Goal: Information Seeking & Learning: Learn about a topic

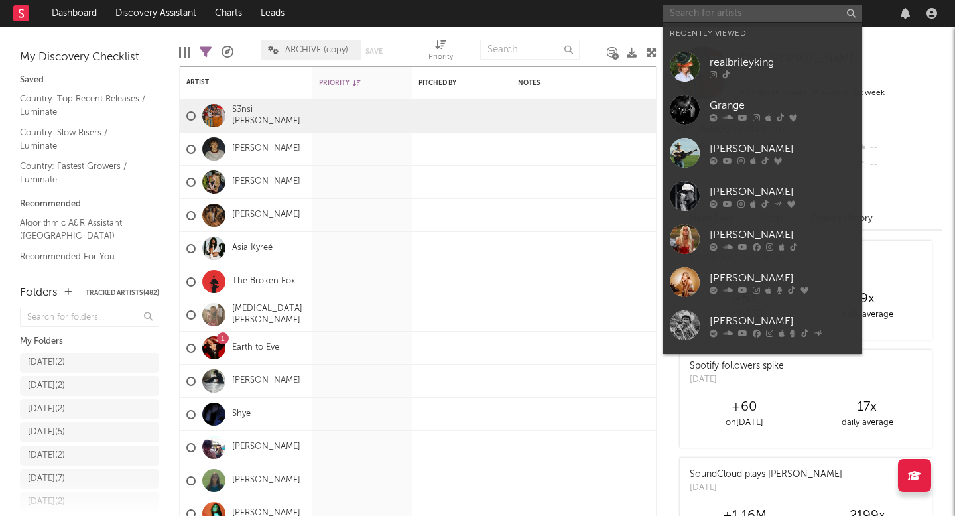
click at [789, 14] on input "text" at bounding box center [762, 13] width 199 height 17
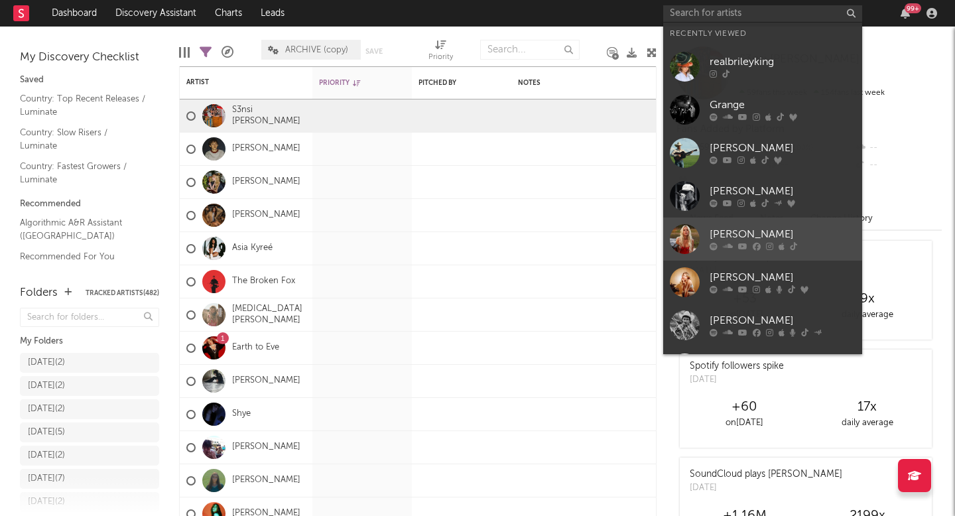
click at [738, 230] on div "[PERSON_NAME]" at bounding box center [782, 235] width 146 height 16
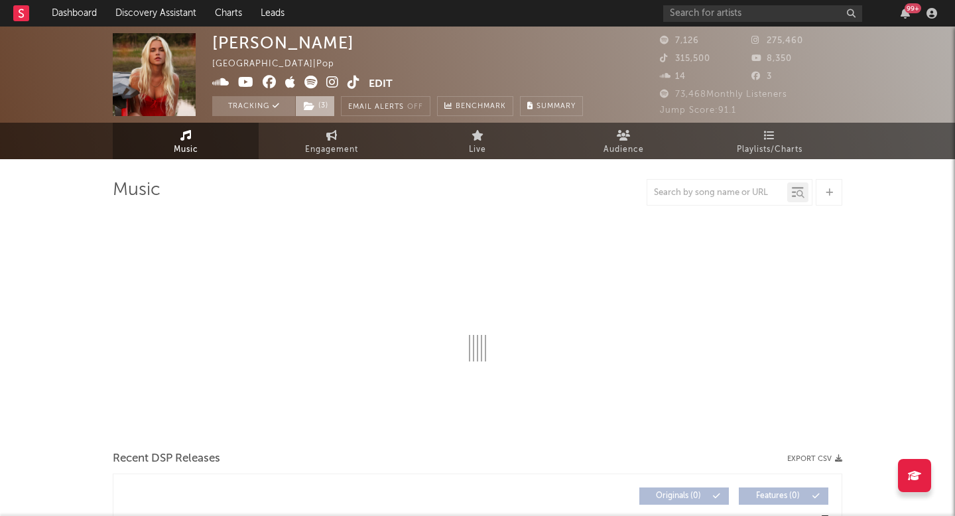
click at [300, 97] on span "( 3 )" at bounding box center [315, 106] width 40 height 20
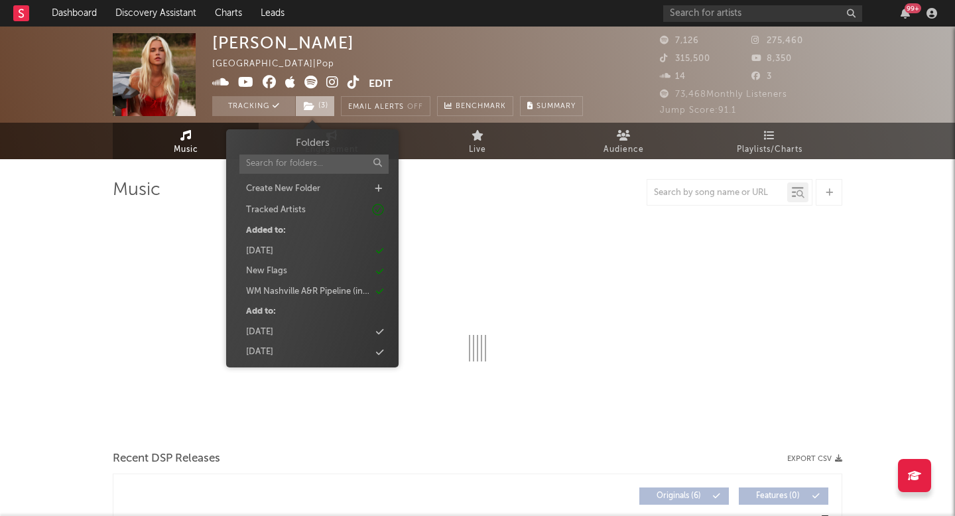
select select "6m"
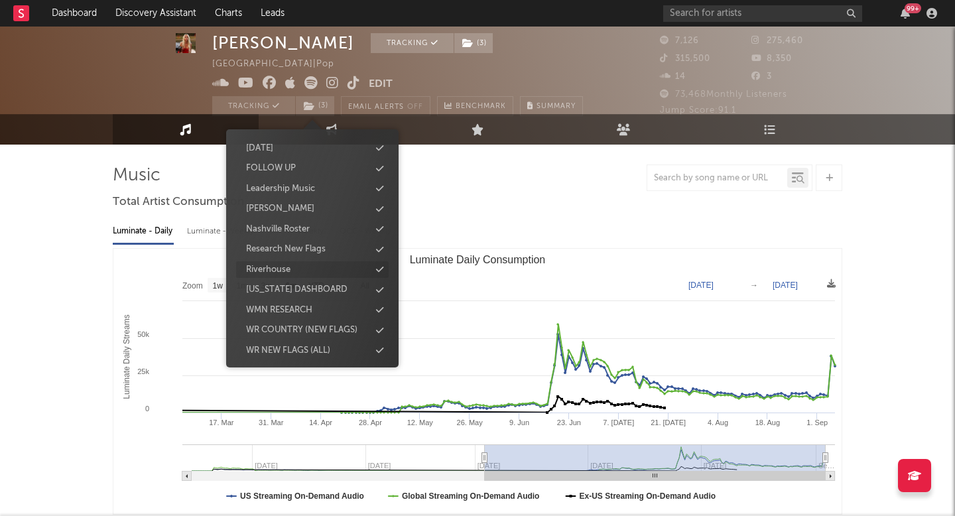
scroll to position [570, 0]
click at [529, 225] on div "Luminate - Daily Luminate - Weekly BMAT - Weekly OCC - Weekly" at bounding box center [477, 231] width 729 height 23
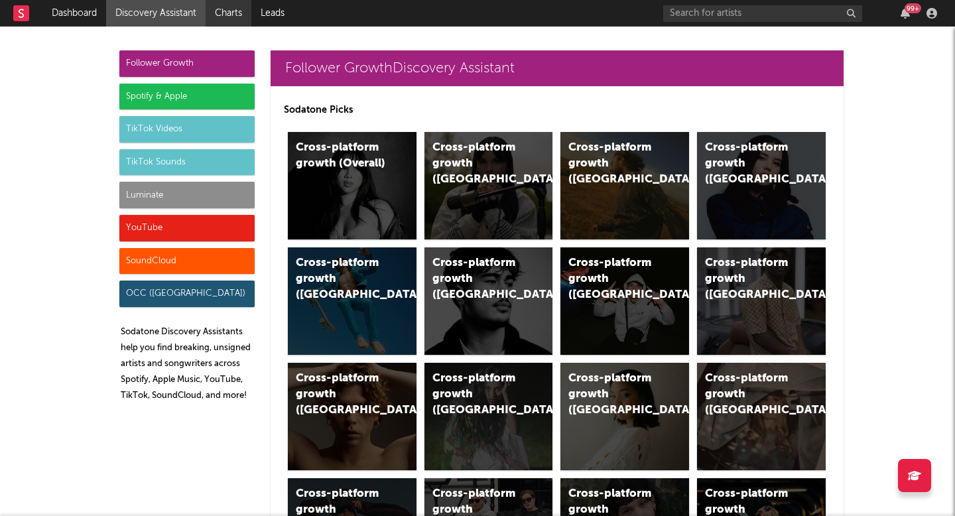
click at [229, 14] on link "Charts" at bounding box center [229, 13] width 46 height 27
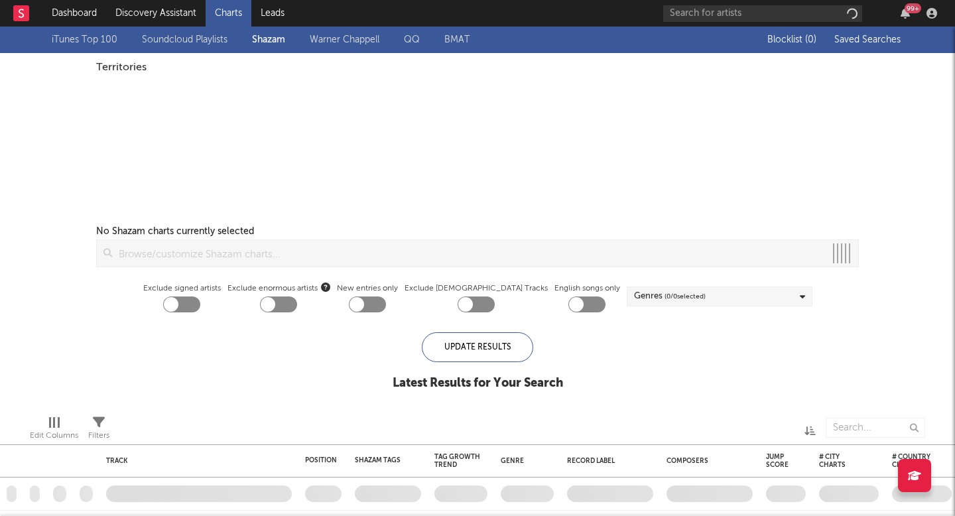
click at [176, 23] on link "Discovery Assistant" at bounding box center [155, 13] width 99 height 27
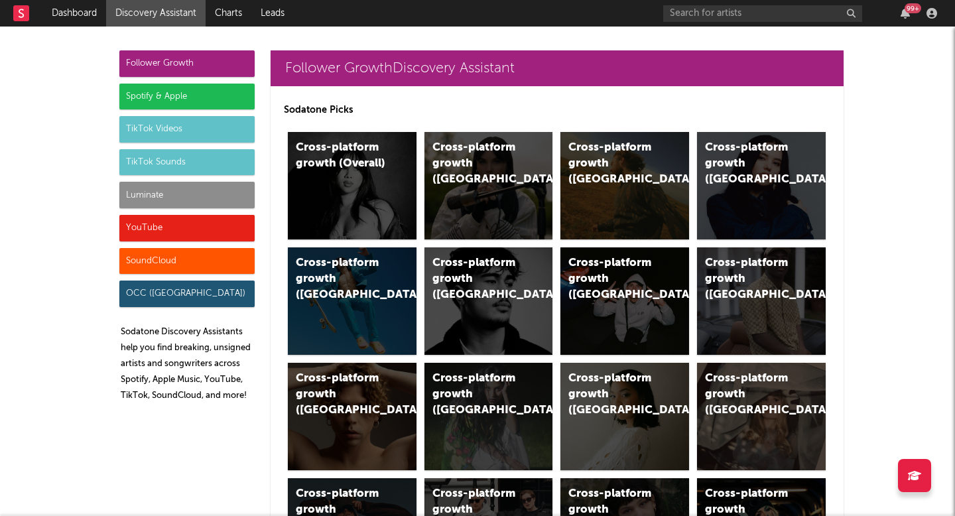
click at [187, 189] on div "Luminate" at bounding box center [186, 195] width 135 height 27
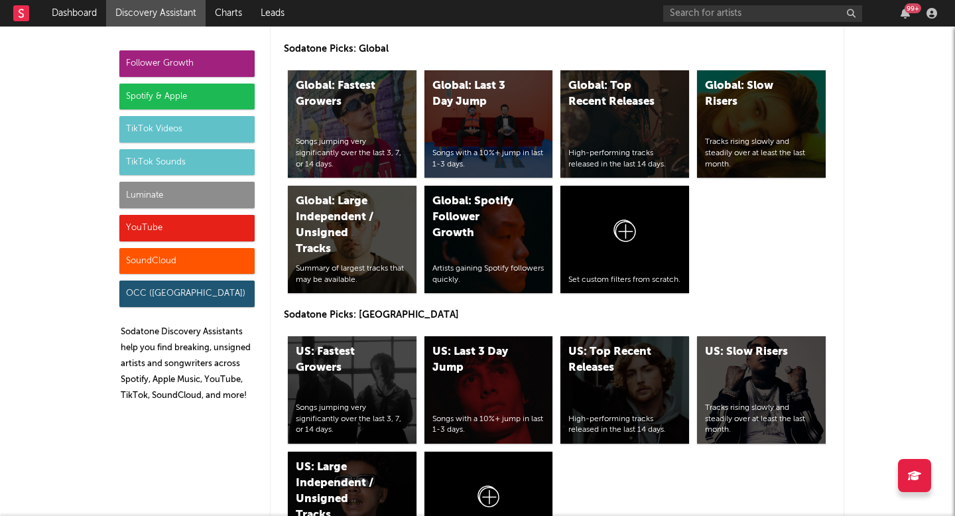
scroll to position [6422, 0]
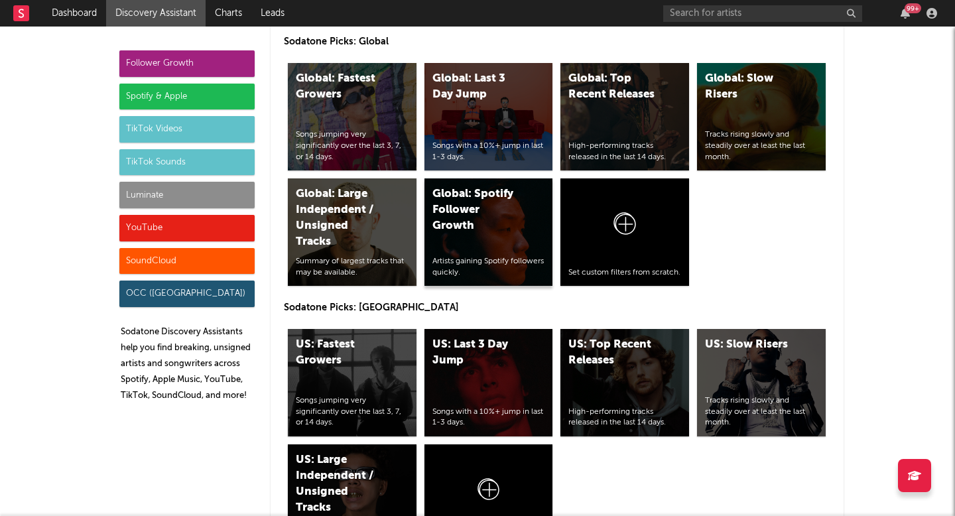
click at [512, 235] on div "Global: Spotify Follower Growth Artists gaining Spotify followers quickly." at bounding box center [488, 231] width 129 height 107
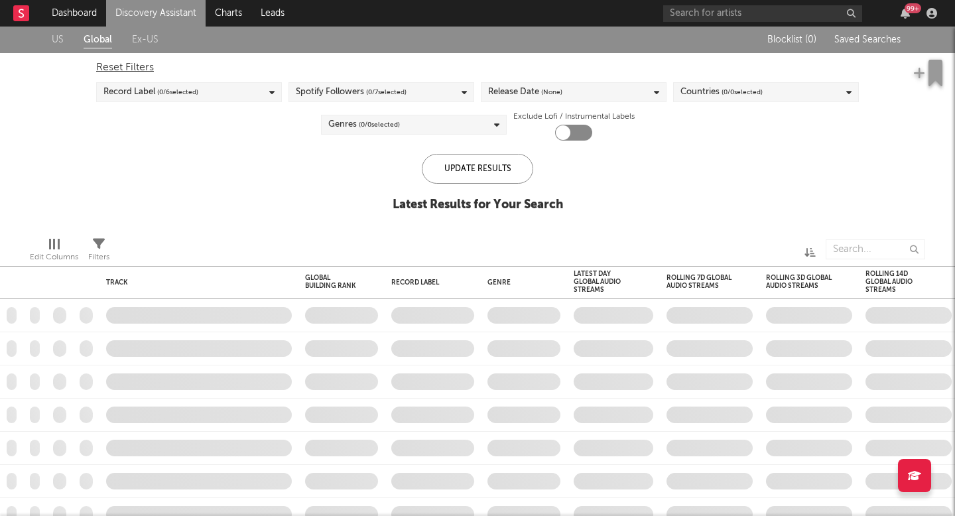
checkbox input "true"
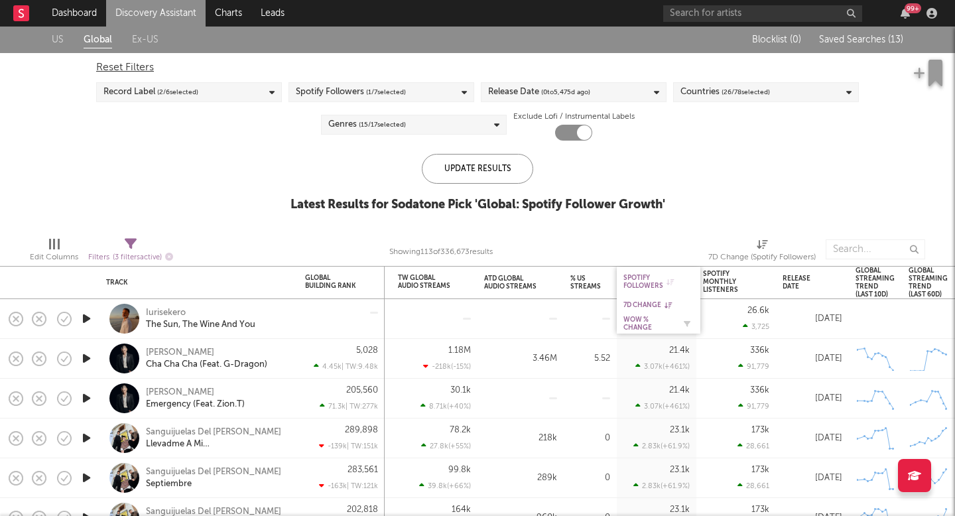
click at [645, 316] on div "WoW % Change" at bounding box center [648, 324] width 50 height 16
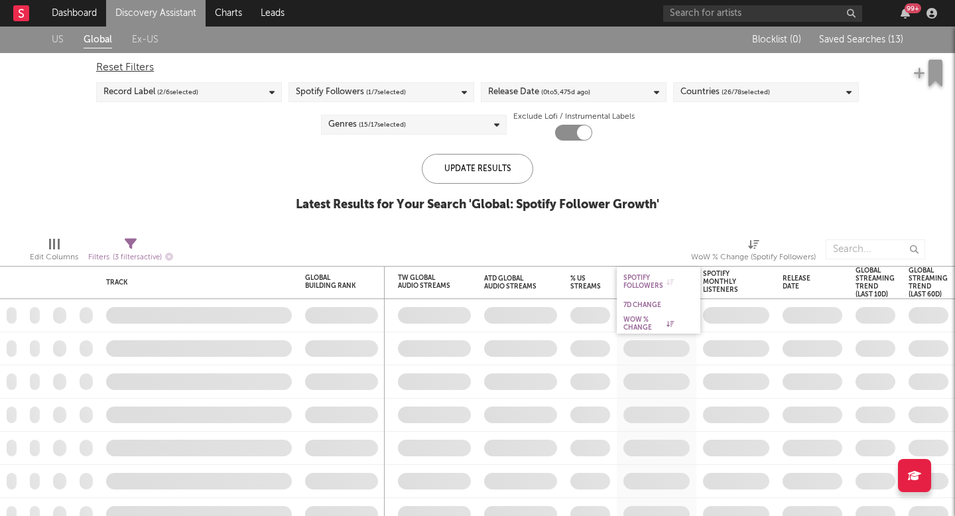
click at [645, 298] on div "7D Change" at bounding box center [659, 304] width 84 height 17
click at [645, 301] on div "7D Change" at bounding box center [648, 305] width 50 height 8
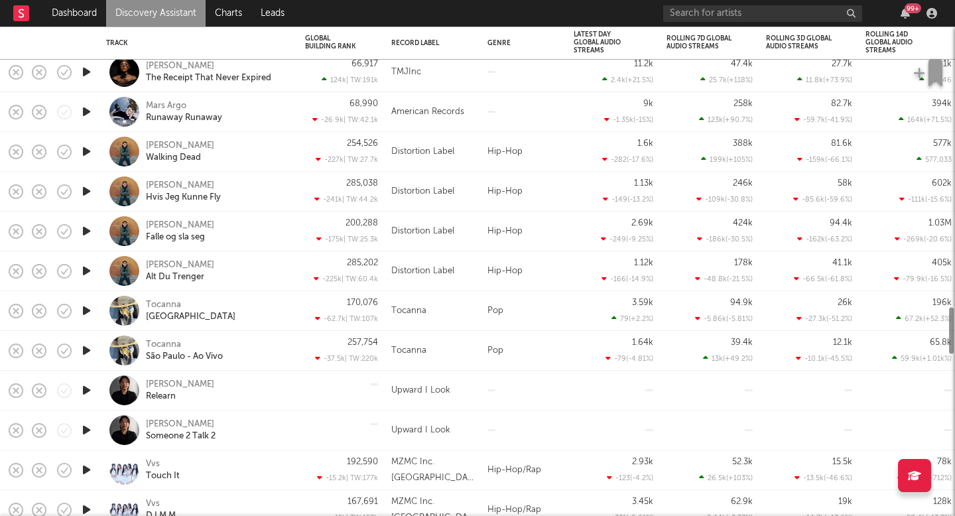
click at [139, 9] on link "Discovery Assistant" at bounding box center [155, 13] width 99 height 27
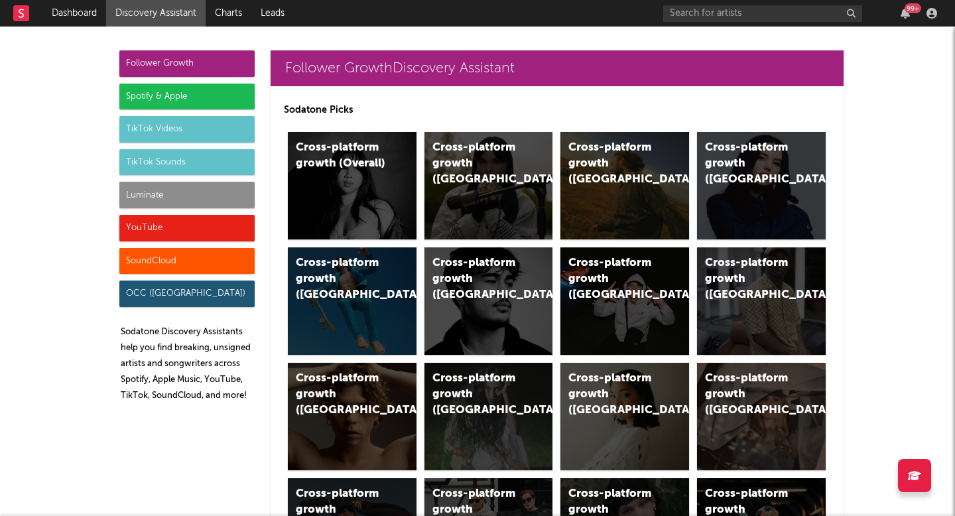
click at [204, 195] on div "Luminate" at bounding box center [186, 195] width 135 height 27
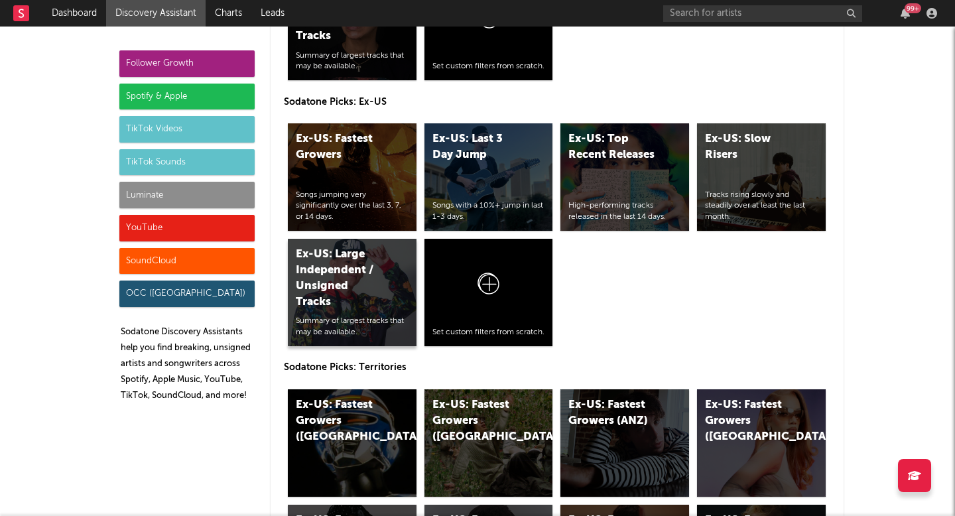
scroll to position [6713, 0]
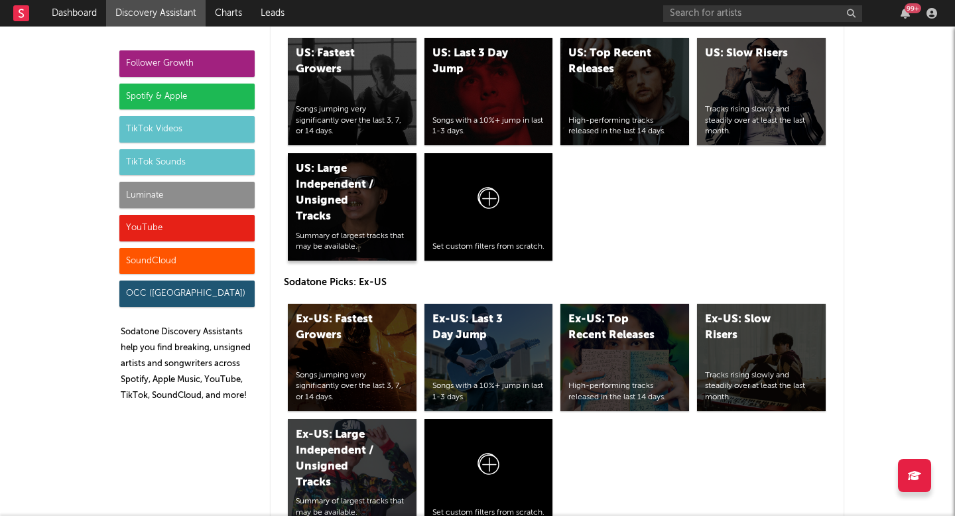
click at [355, 218] on div "US: Large Independent / Unsigned Tracks Summary of largest tracks that may be a…" at bounding box center [352, 206] width 129 height 107
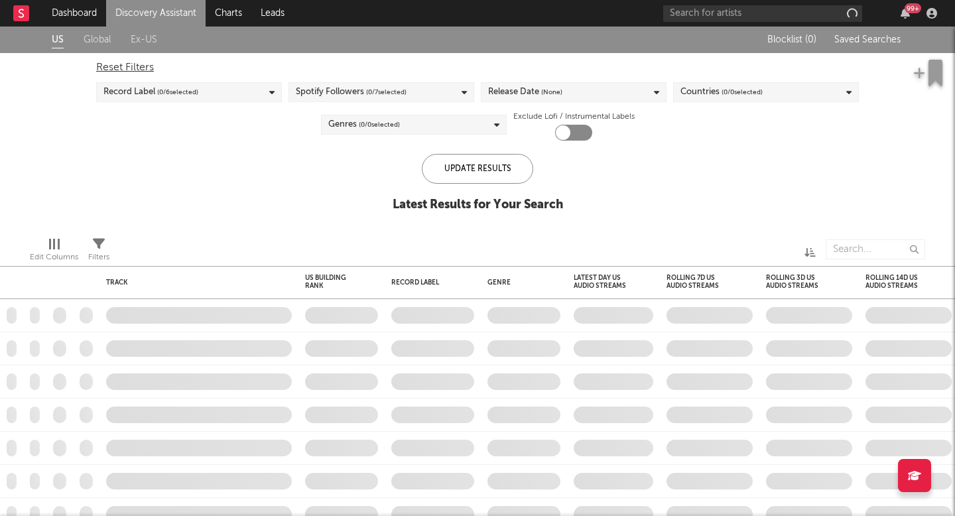
checkbox input "true"
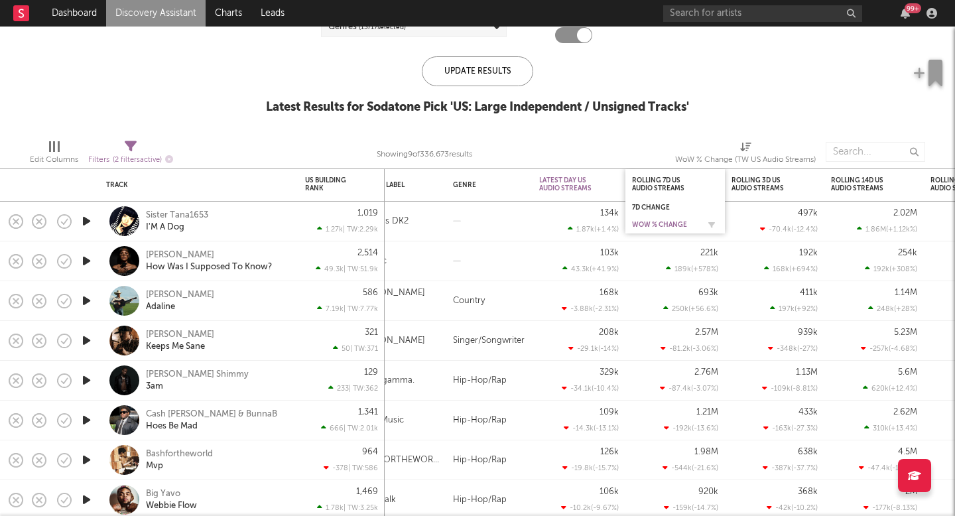
click at [650, 227] on div "WoW % Change" at bounding box center [665, 225] width 66 height 8
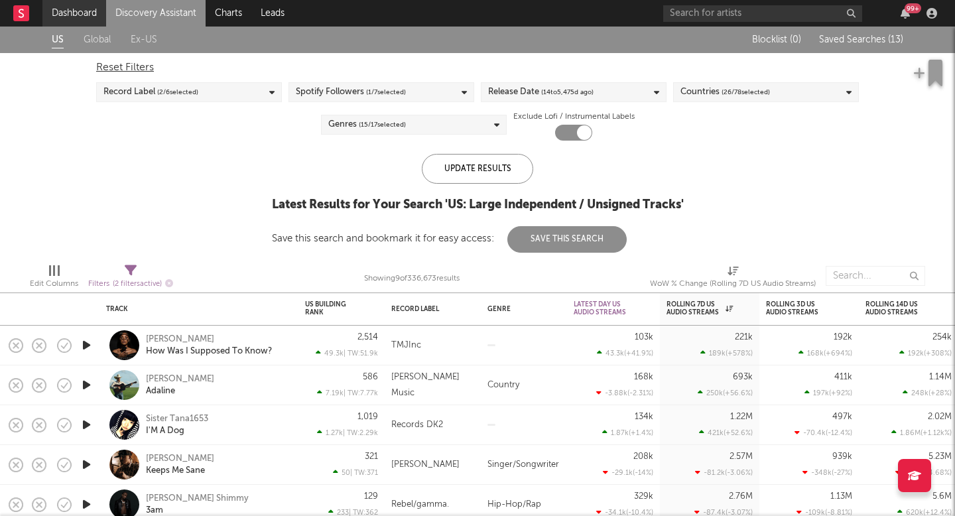
click at [66, 9] on link "Dashboard" at bounding box center [74, 13] width 64 height 27
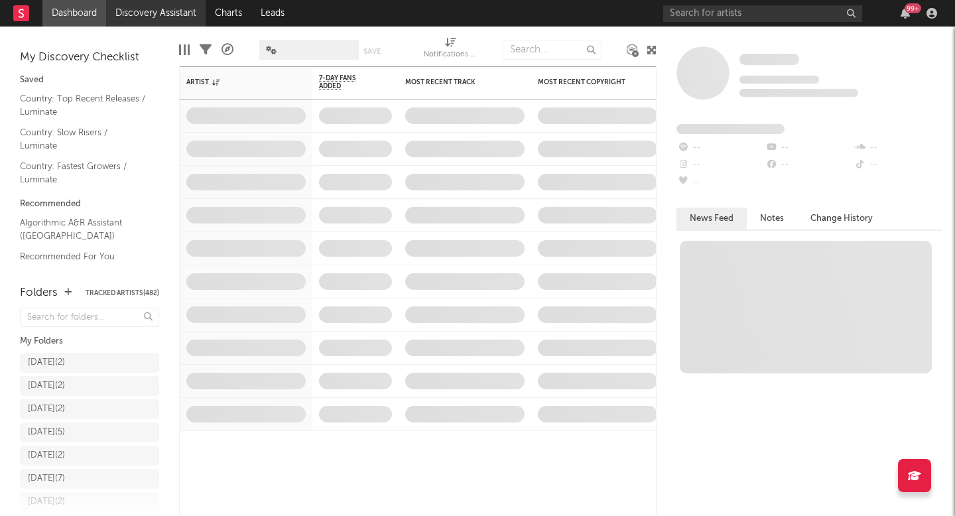
click at [146, 12] on link "Discovery Assistant" at bounding box center [155, 13] width 99 height 27
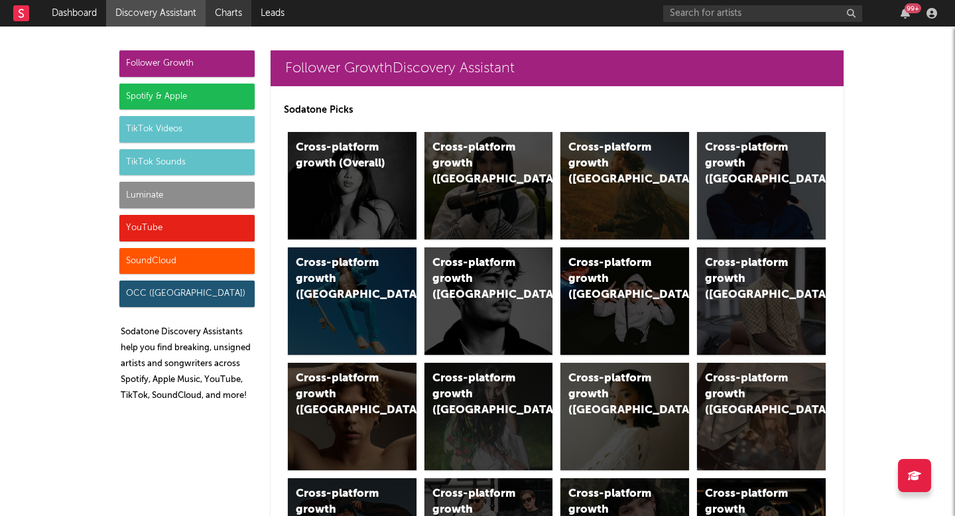
click at [245, 13] on link "Charts" at bounding box center [229, 13] width 46 height 27
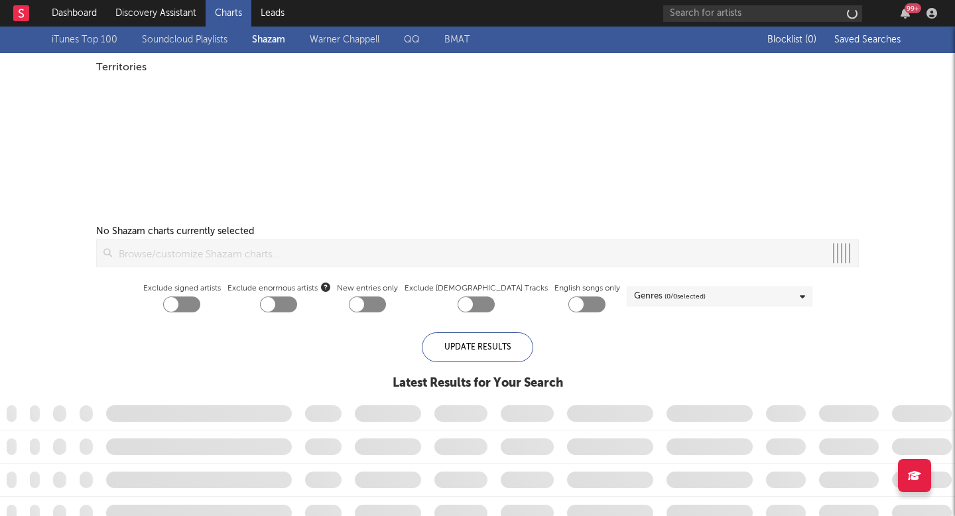
click at [282, 11] on link "Leads" at bounding box center [272, 13] width 42 height 27
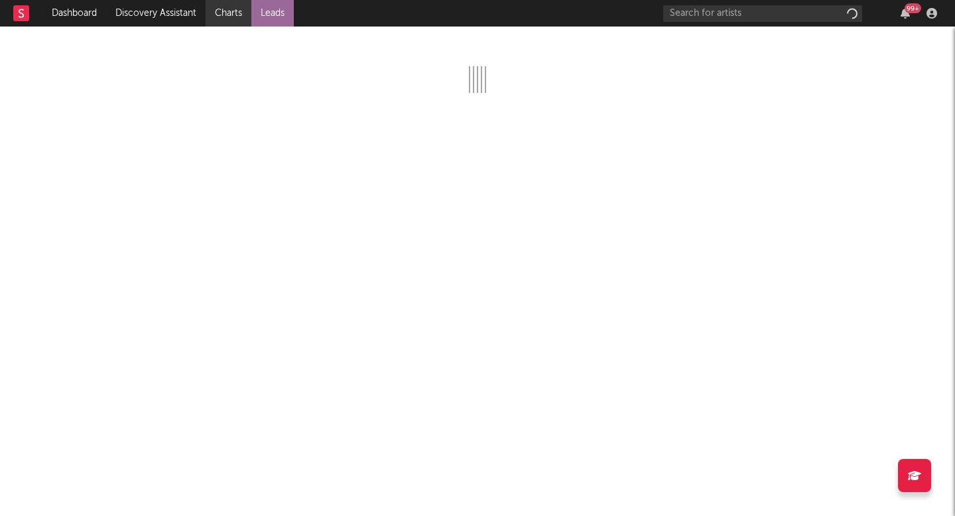
click at [243, 12] on link "Charts" at bounding box center [229, 13] width 46 height 27
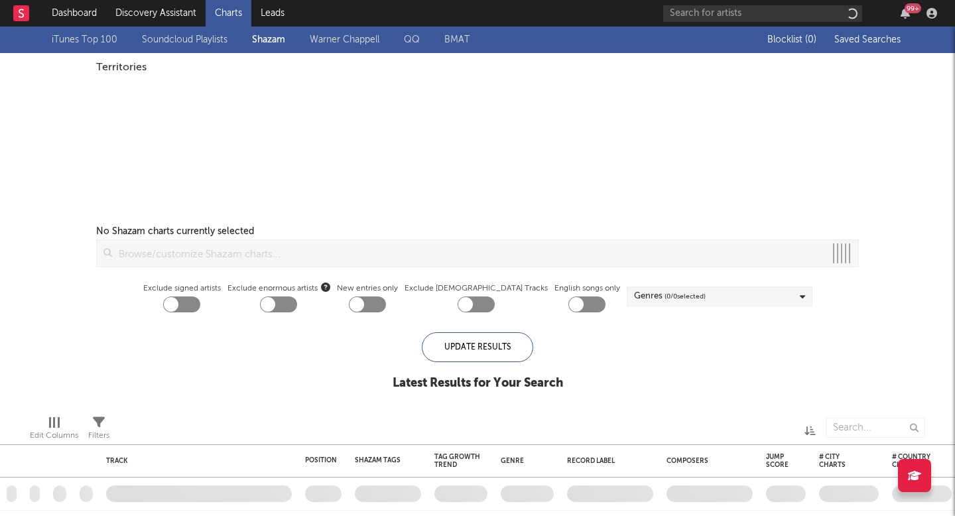
checkbox input "true"
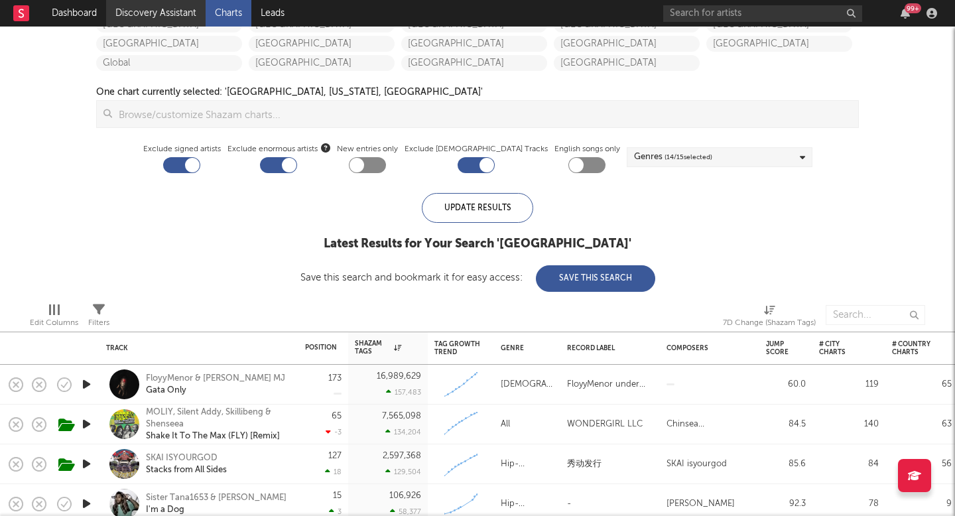
click at [129, 14] on link "Discovery Assistant" at bounding box center [155, 13] width 99 height 27
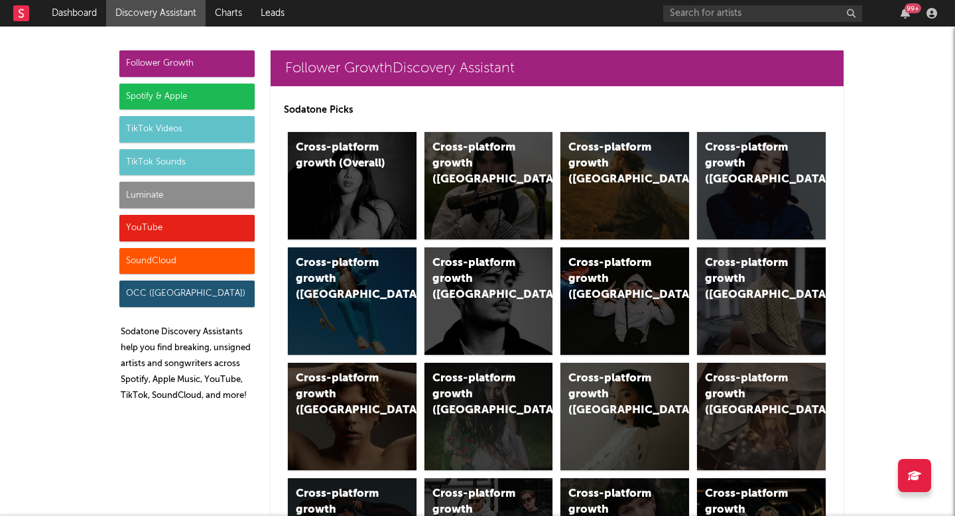
click at [139, 208] on div "Follower Growth Spotify & Apple TikTok Videos TikTok Sounds Luminate YouTube So…" at bounding box center [186, 231] width 135 height 362
click at [192, 197] on div "Luminate" at bounding box center [186, 195] width 135 height 27
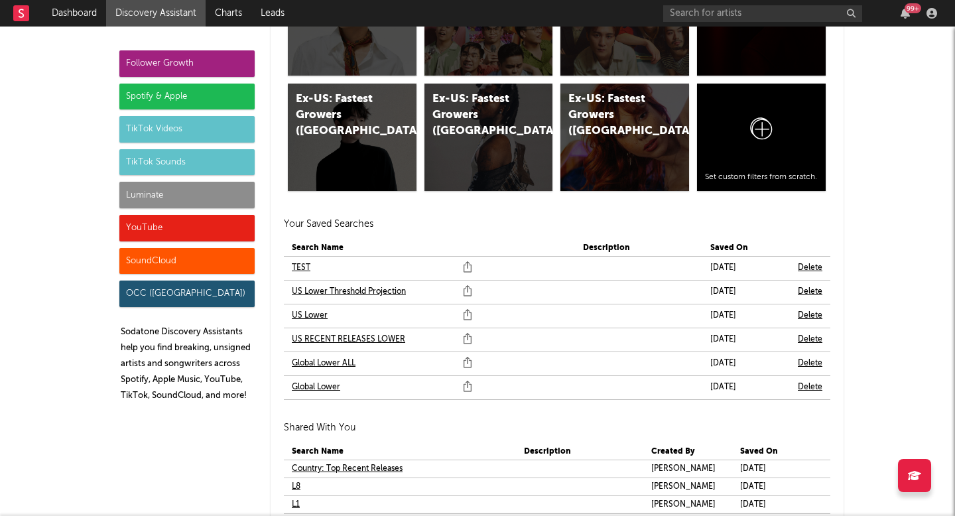
scroll to position [7806, 0]
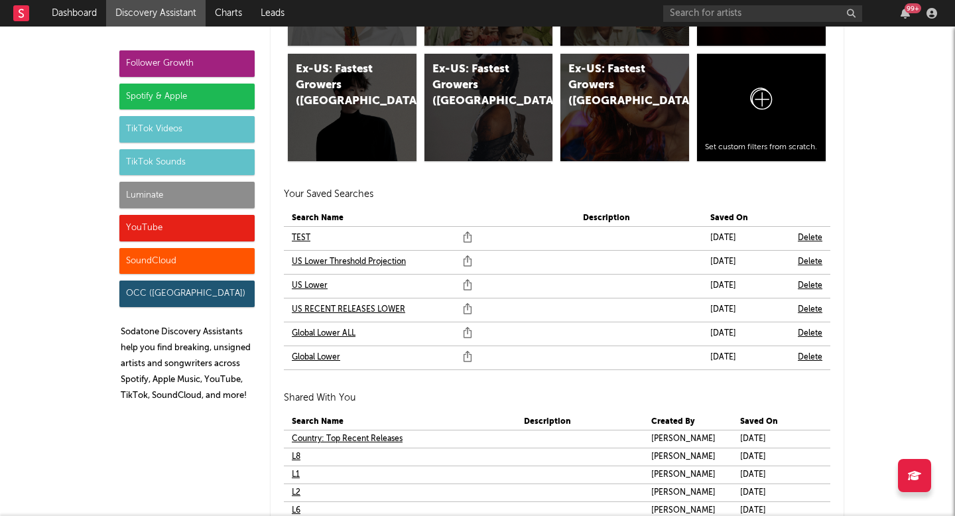
click at [312, 287] on link "US Lower" at bounding box center [310, 286] width 36 height 16
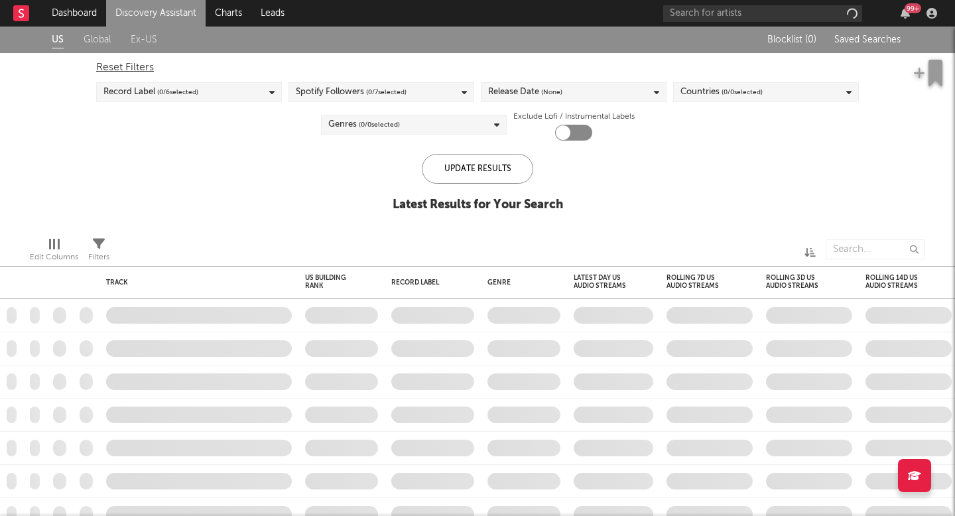
checkbox input "true"
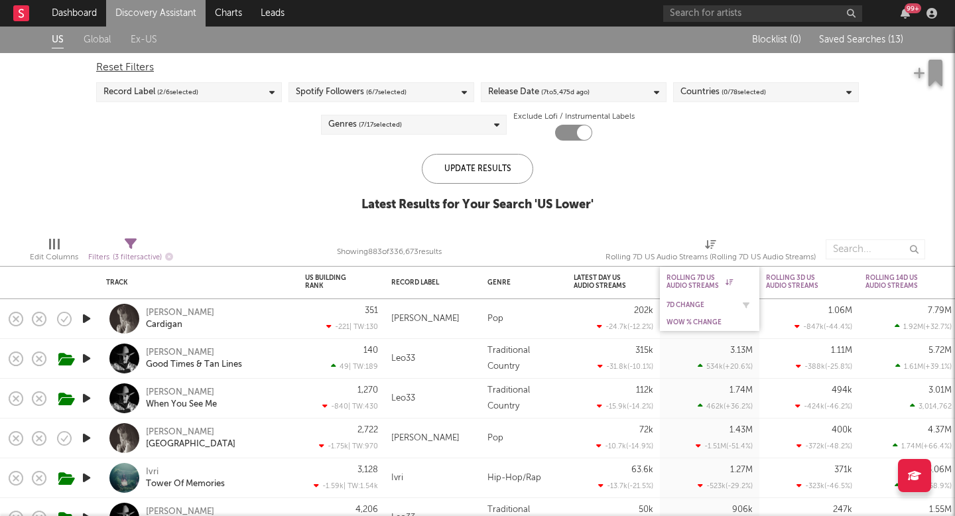
click at [696, 303] on div "7D Change" at bounding box center [699, 305] width 66 height 8
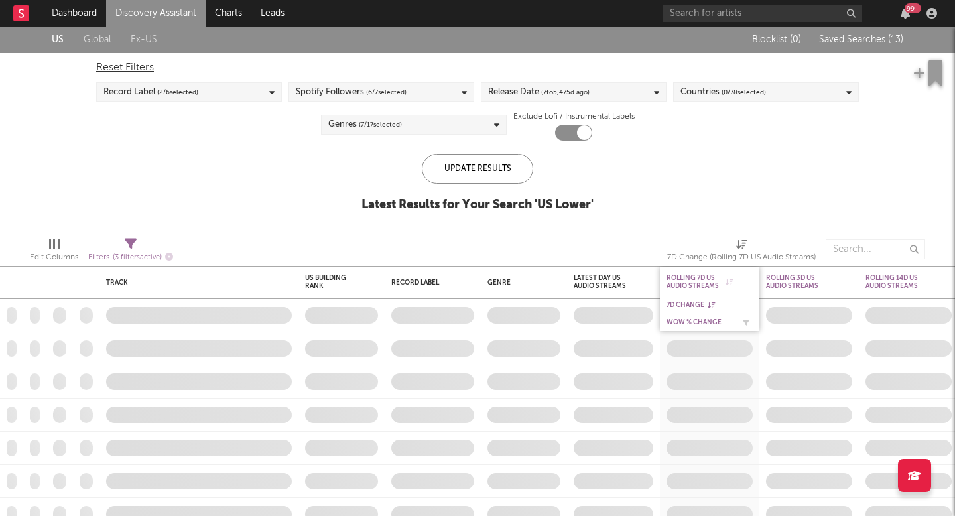
click at [704, 321] on div "WoW % Change" at bounding box center [699, 322] width 66 height 8
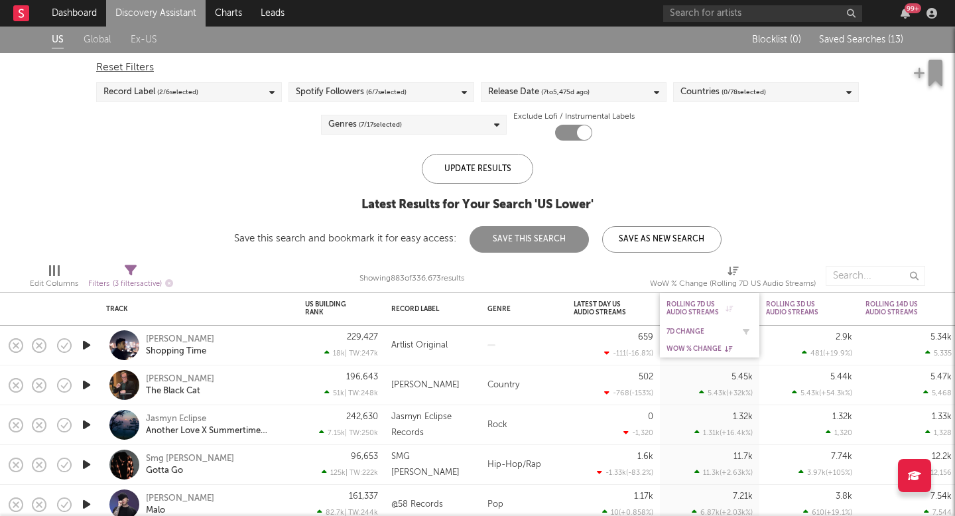
click at [690, 333] on div "7D Change" at bounding box center [699, 332] width 66 height 8
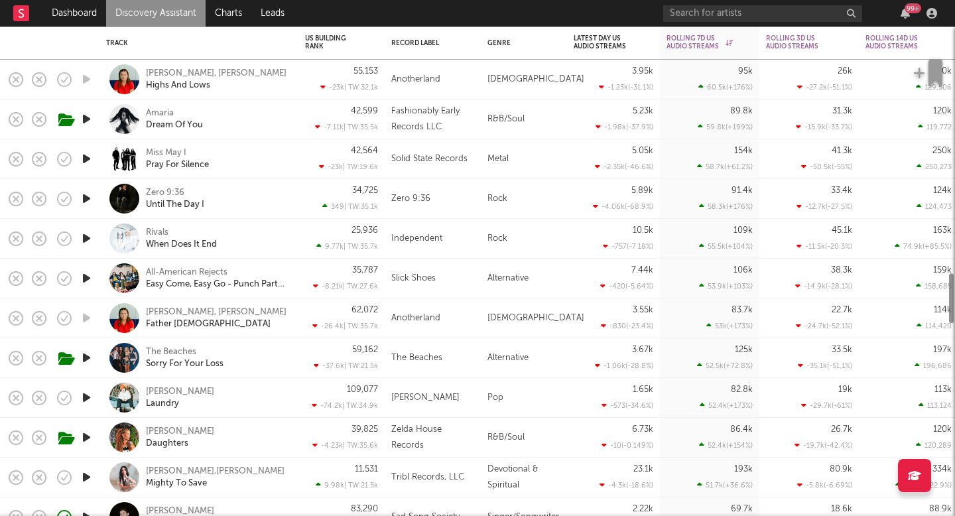
click at [507, 354] on div "Alternative" at bounding box center [524, 358] width 86 height 40
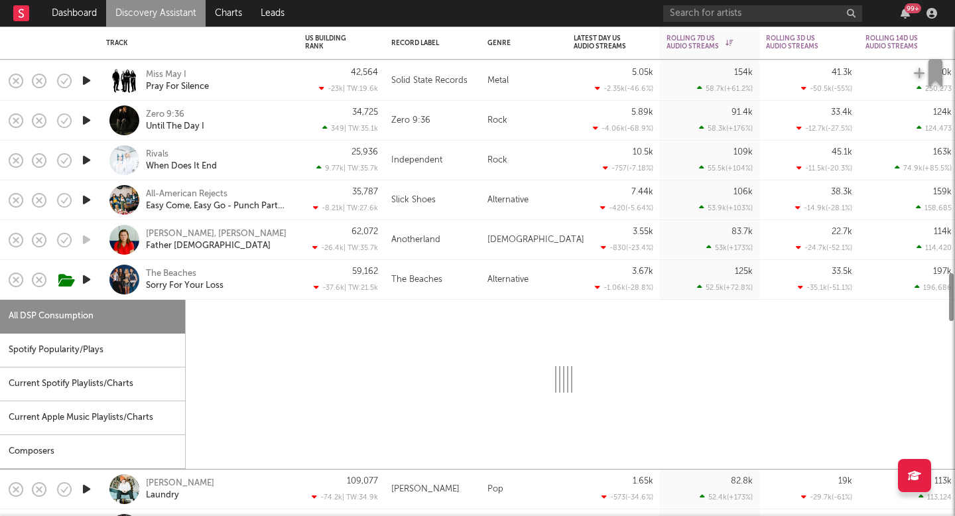
select select "1w"
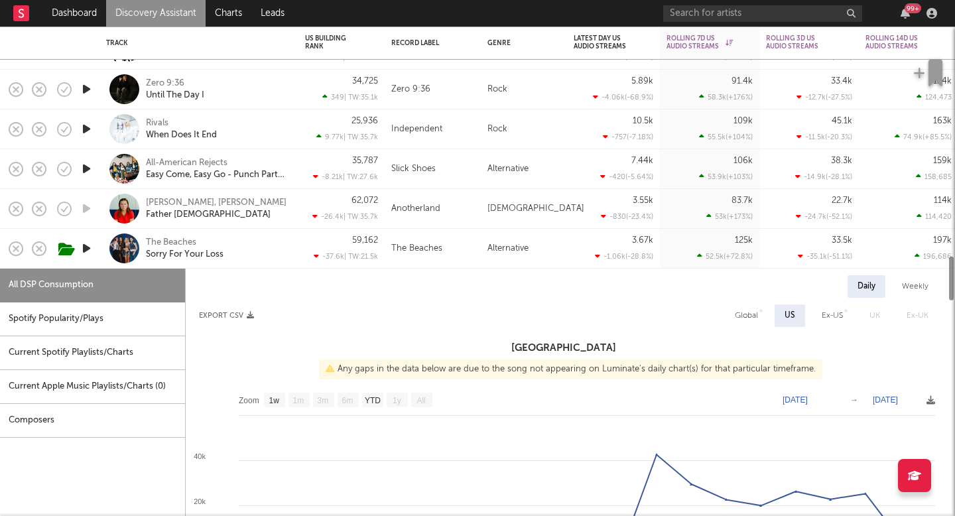
click at [539, 249] on div "Alternative" at bounding box center [524, 249] width 86 height 40
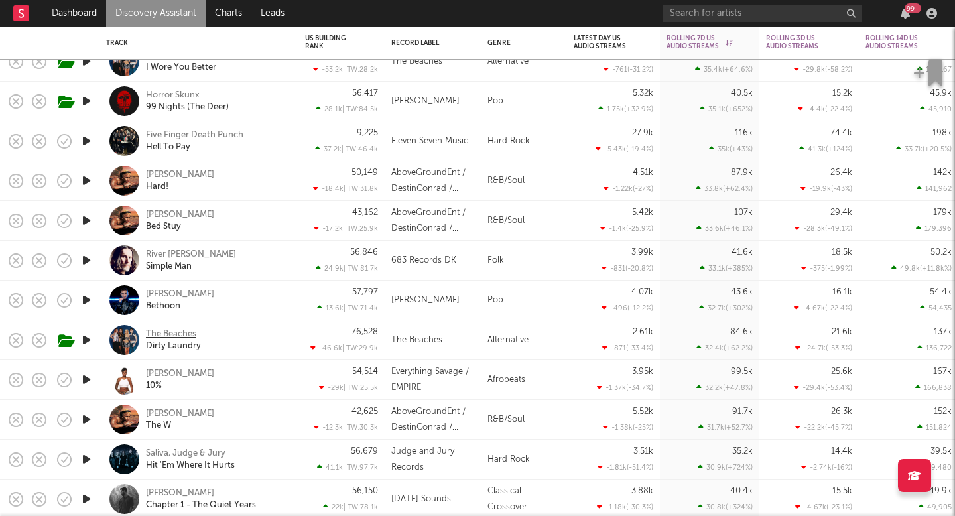
click at [167, 333] on div "The Beaches" at bounding box center [171, 334] width 50 height 12
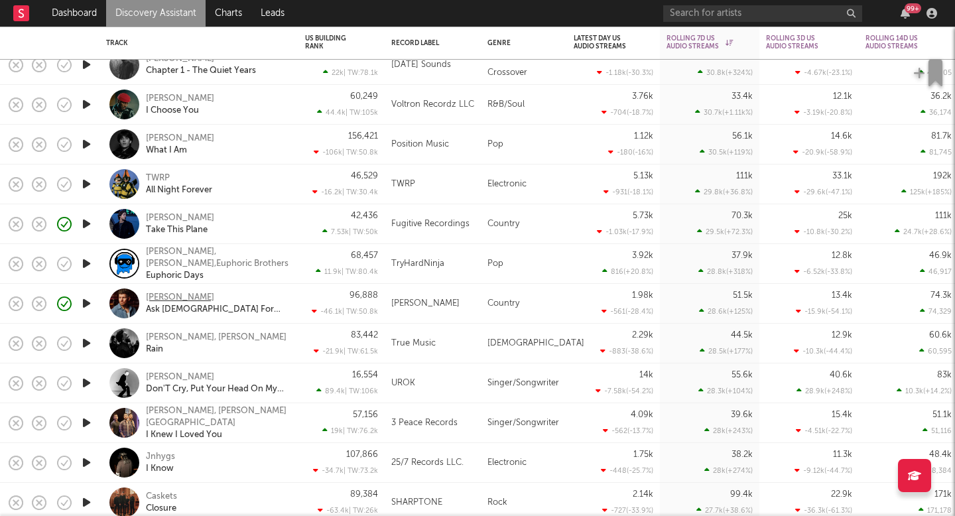
click at [182, 294] on div "[PERSON_NAME]" at bounding box center [180, 298] width 68 height 12
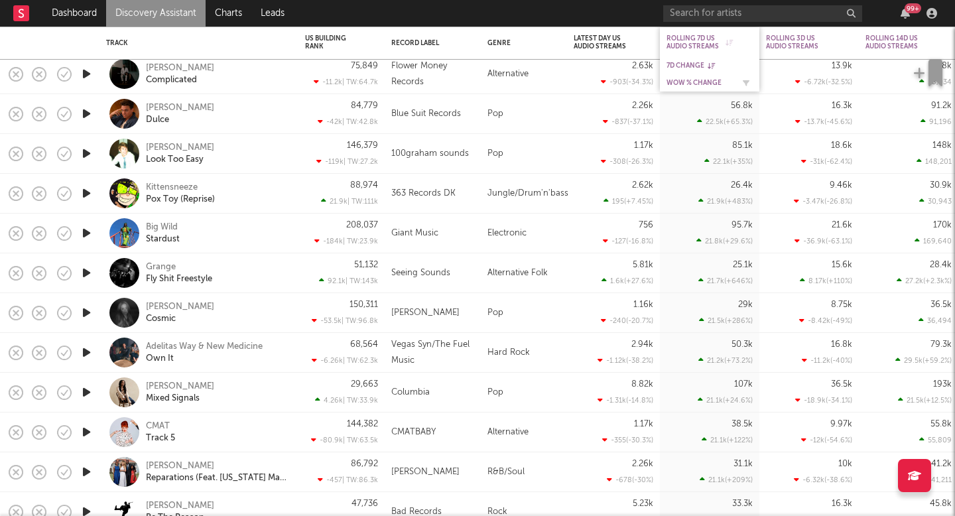
click at [688, 79] on div "WoW % Change" at bounding box center [699, 83] width 66 height 8
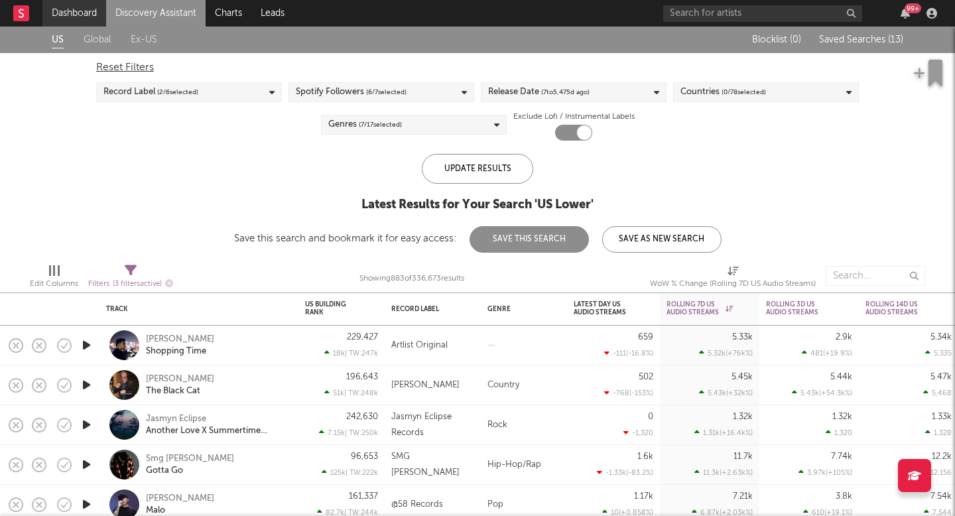
click at [84, 8] on link "Dashboard" at bounding box center [74, 13] width 64 height 27
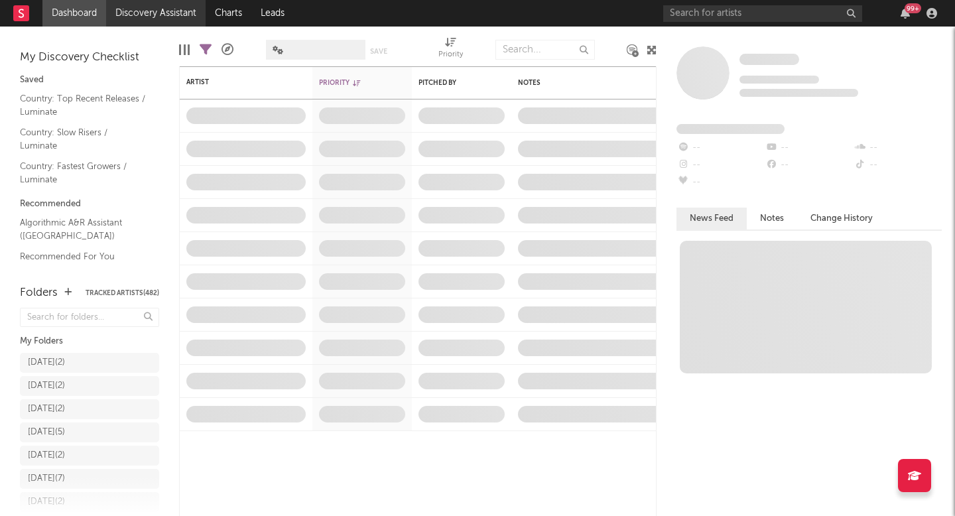
click at [155, 13] on link "Discovery Assistant" at bounding box center [155, 13] width 99 height 27
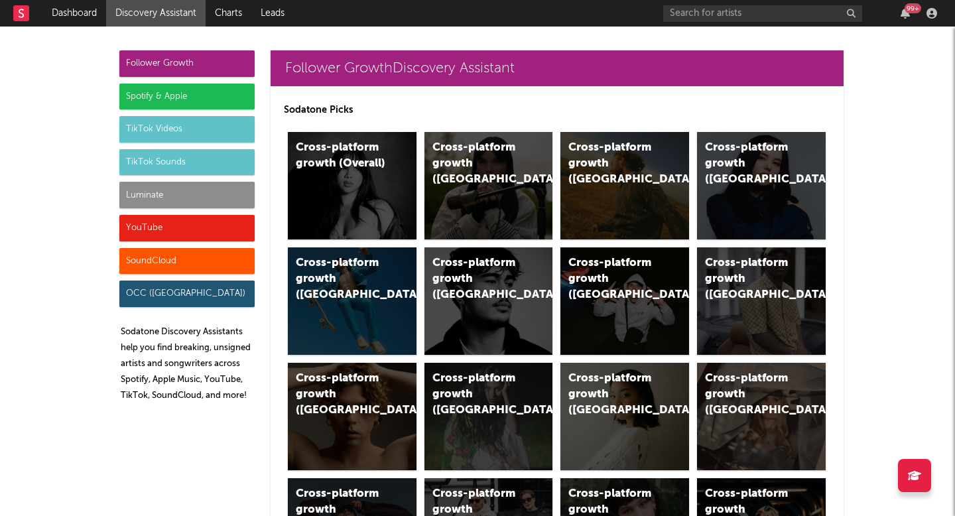
click at [195, 194] on div "Luminate" at bounding box center [186, 195] width 135 height 27
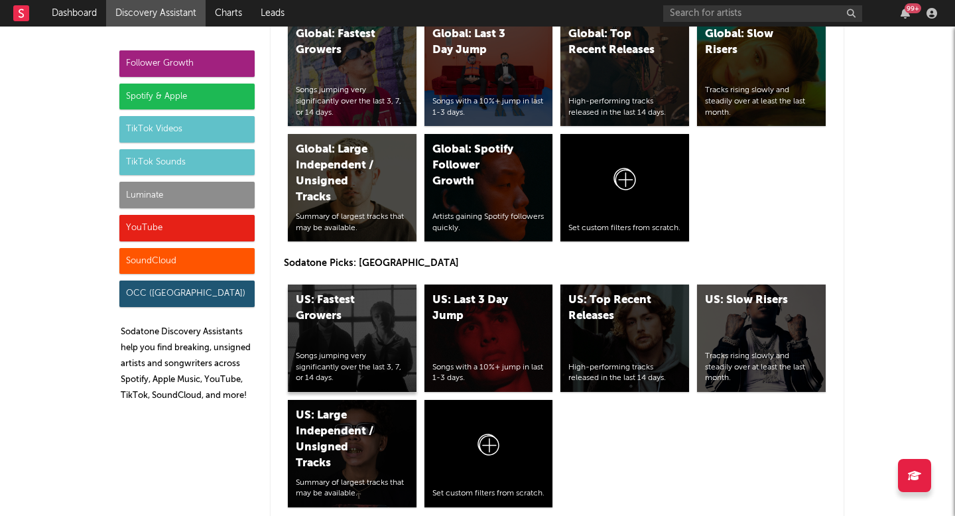
scroll to position [6475, 0]
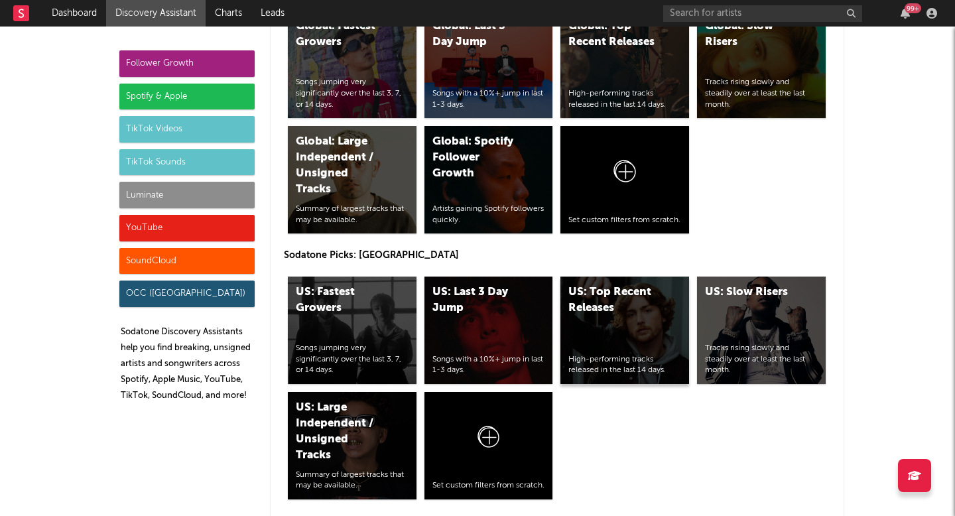
click at [603, 338] on div "US: Top Recent Releases High-performing tracks released in the last 14 days." at bounding box center [624, 329] width 129 height 107
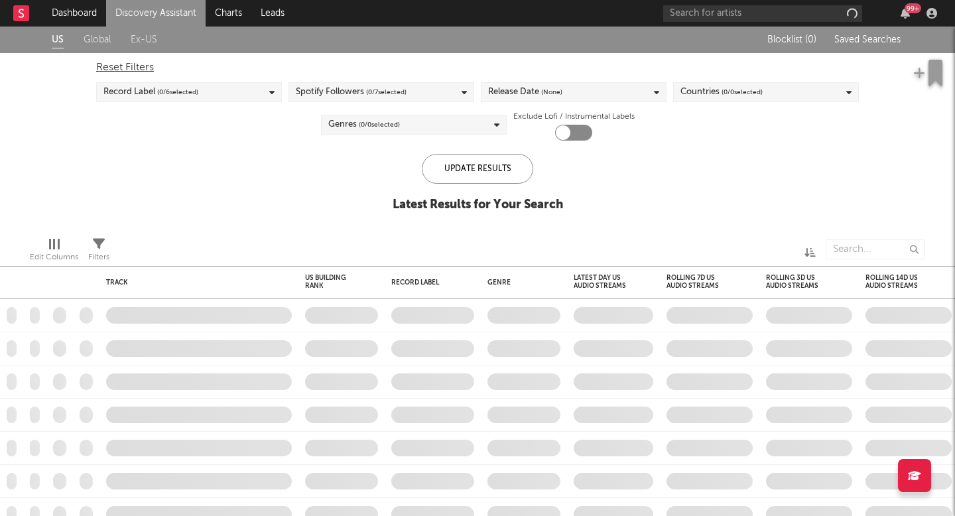
checkbox input "true"
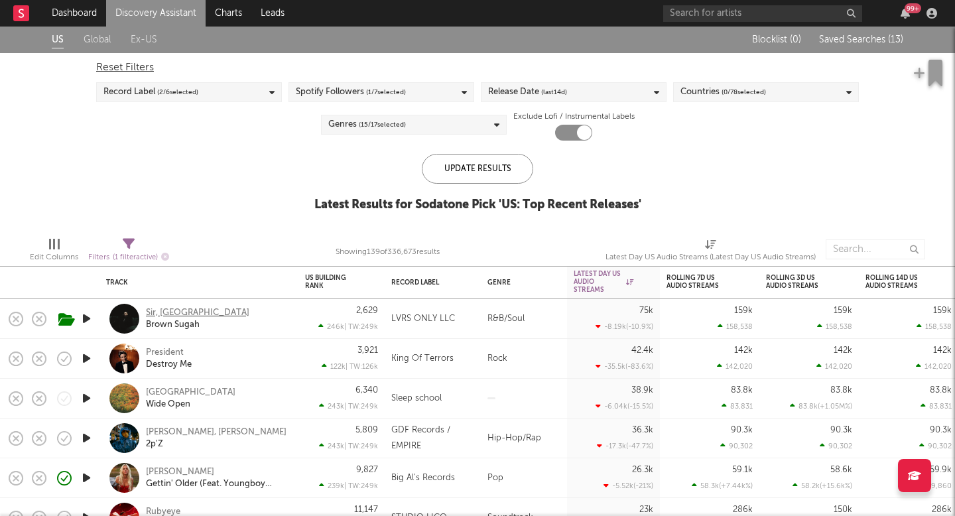
click at [171, 307] on div "Sir, Isaiah Falls" at bounding box center [197, 313] width 103 height 12
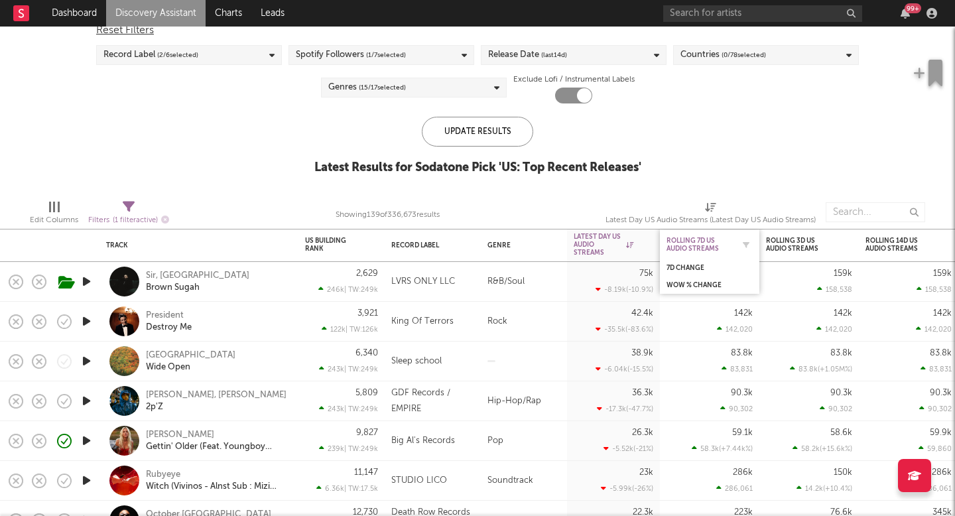
click at [687, 243] on div "Rolling 7D US Audio Streams" at bounding box center [699, 245] width 66 height 16
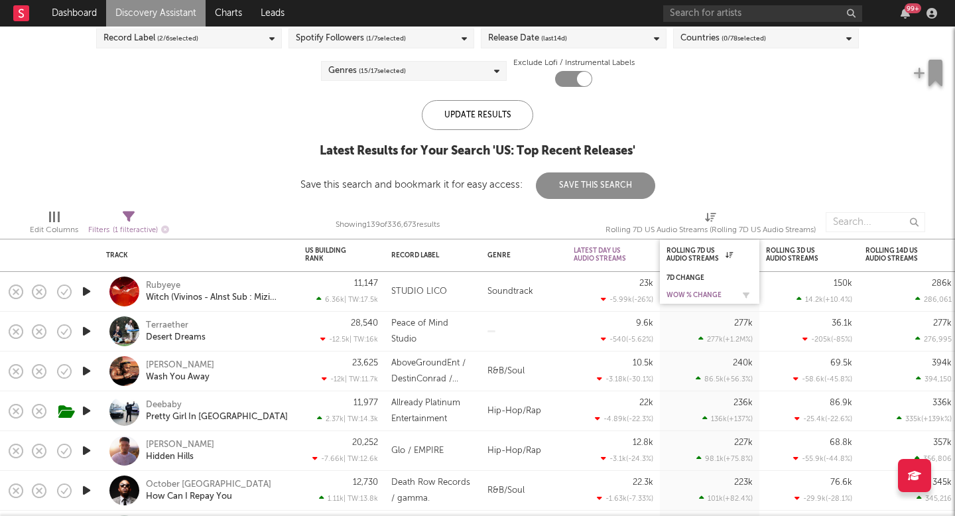
click at [688, 295] on div "WoW % Change" at bounding box center [699, 295] width 66 height 8
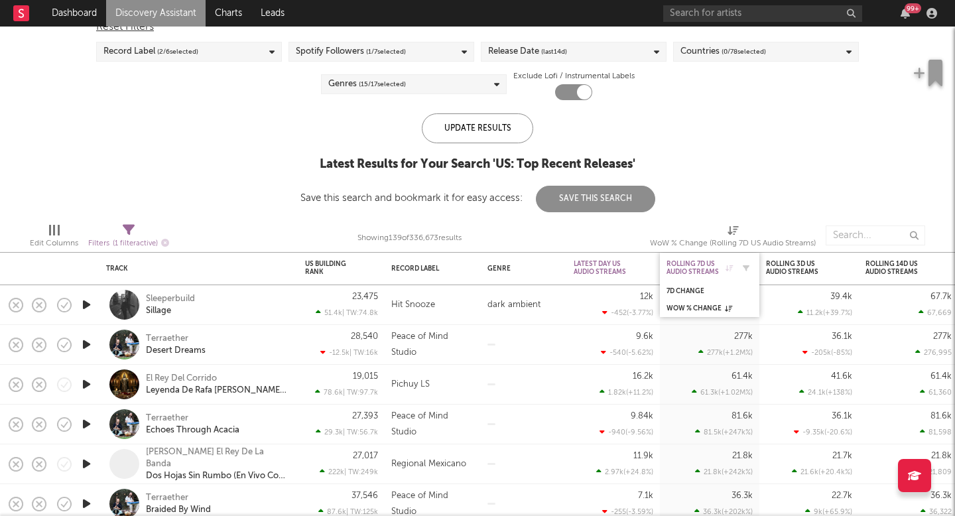
click at [692, 270] on div "Rolling 7D US Audio Streams" at bounding box center [699, 268] width 66 height 16
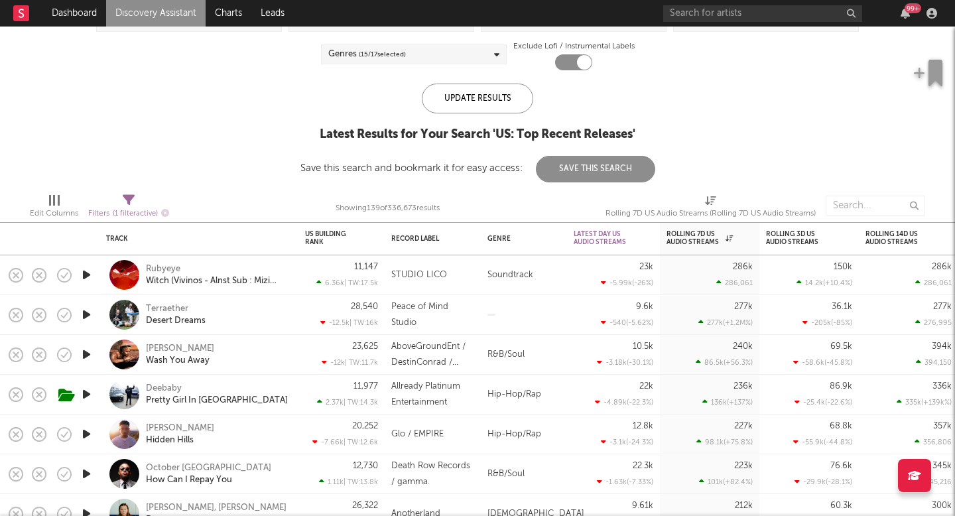
click at [519, 367] on div "R&B/Soul" at bounding box center [524, 355] width 86 height 40
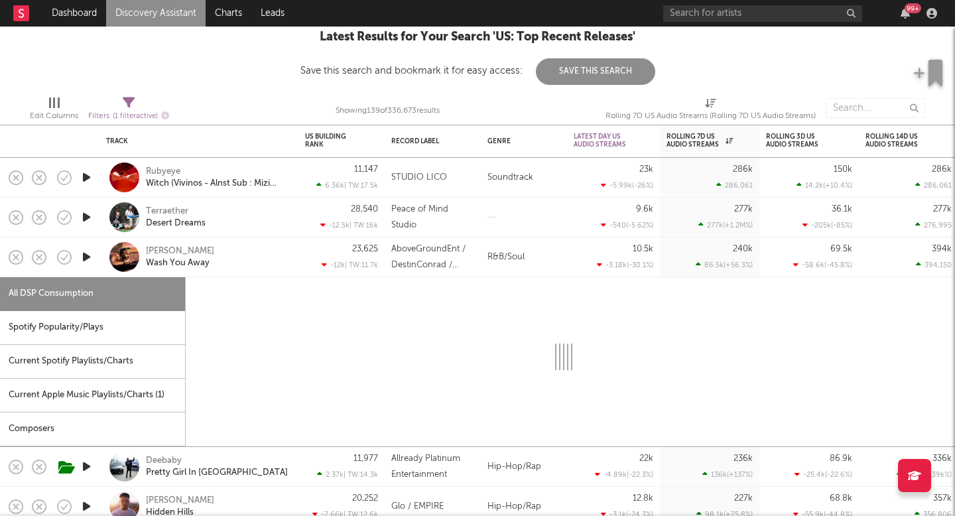
click at [555, 272] on div "R&B/Soul" at bounding box center [524, 257] width 86 height 40
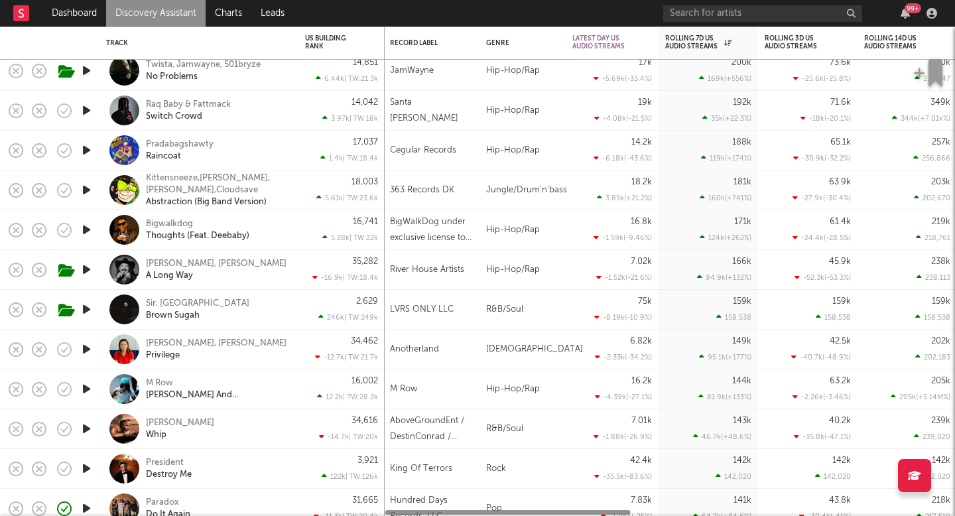
click at [555, 272] on div "Hip-Hop/Rap" at bounding box center [522, 270] width 86 height 40
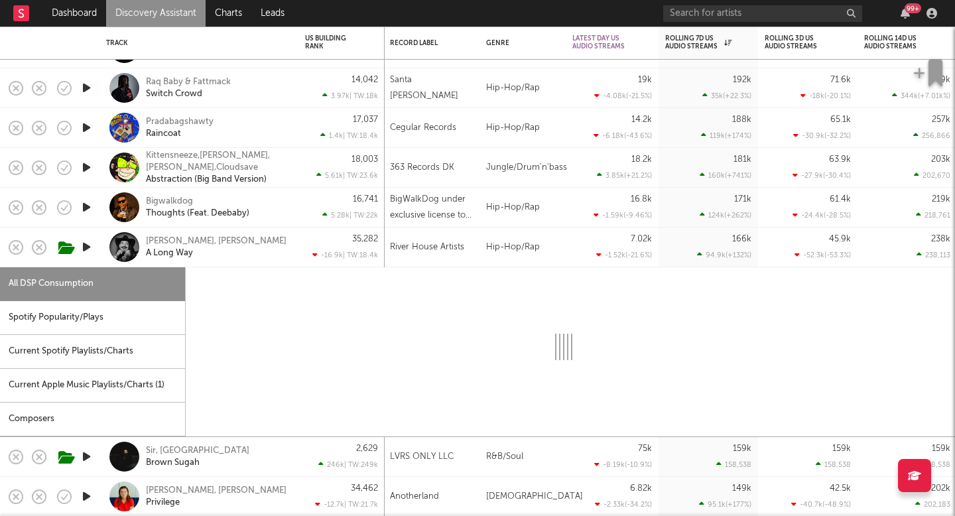
select select "1w"
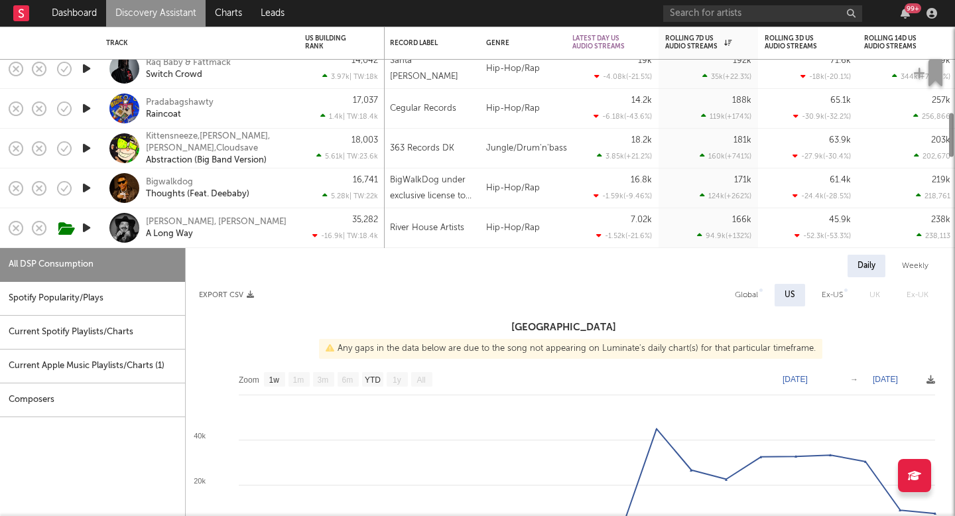
click at [568, 227] on div "7.02k -1.52k ( -21.6 % )" at bounding box center [612, 228] width 93 height 40
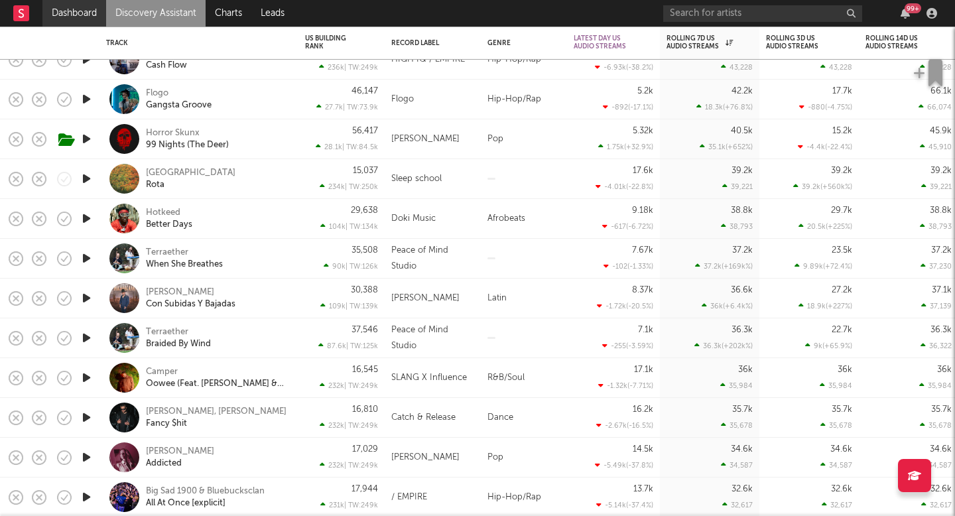
click at [82, 9] on link "Dashboard" at bounding box center [74, 13] width 64 height 27
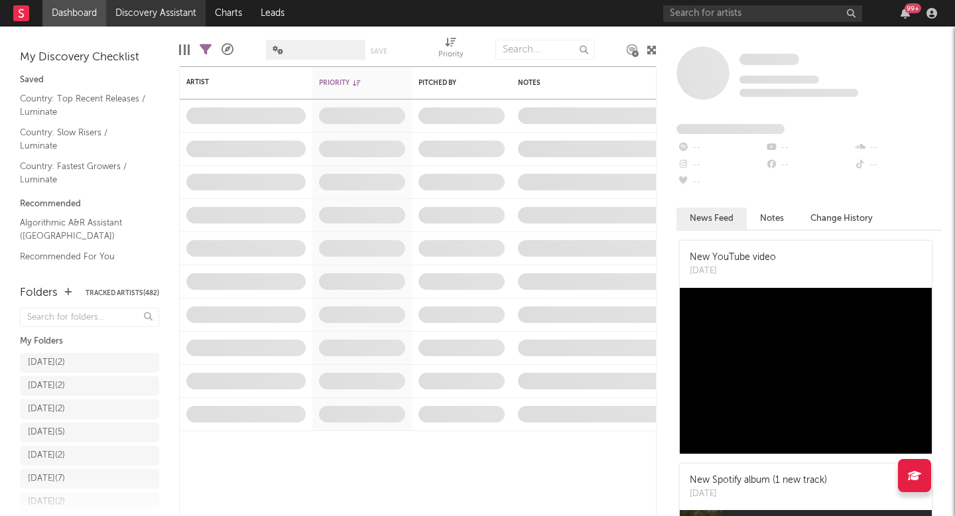
click at [186, 10] on link "Discovery Assistant" at bounding box center [155, 13] width 99 height 27
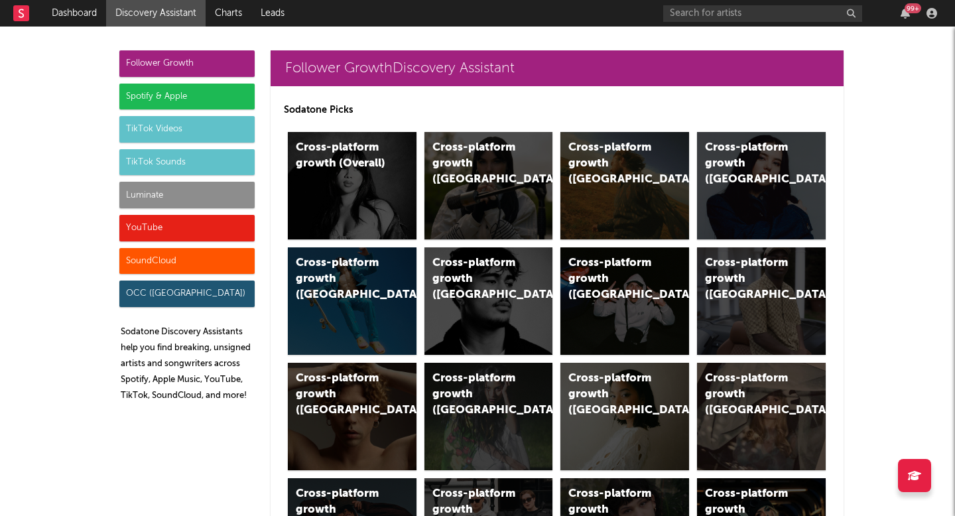
click at [197, 204] on div "Luminate" at bounding box center [186, 195] width 135 height 27
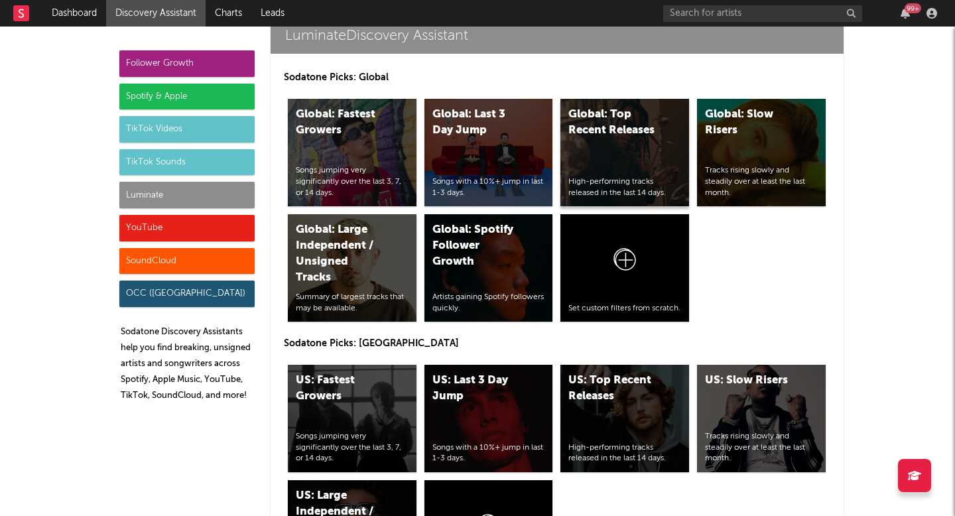
scroll to position [6385, 0]
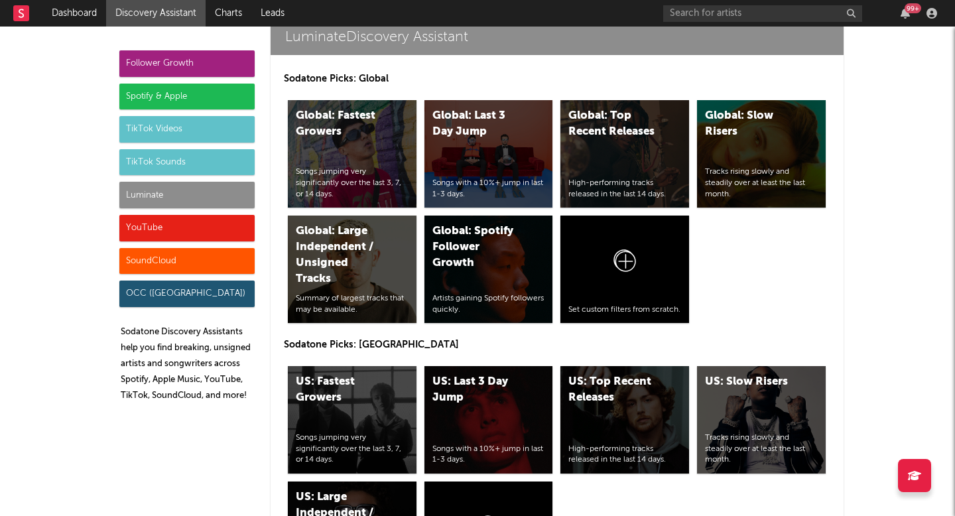
click at [233, 60] on div "Follower Growth" at bounding box center [186, 63] width 135 height 27
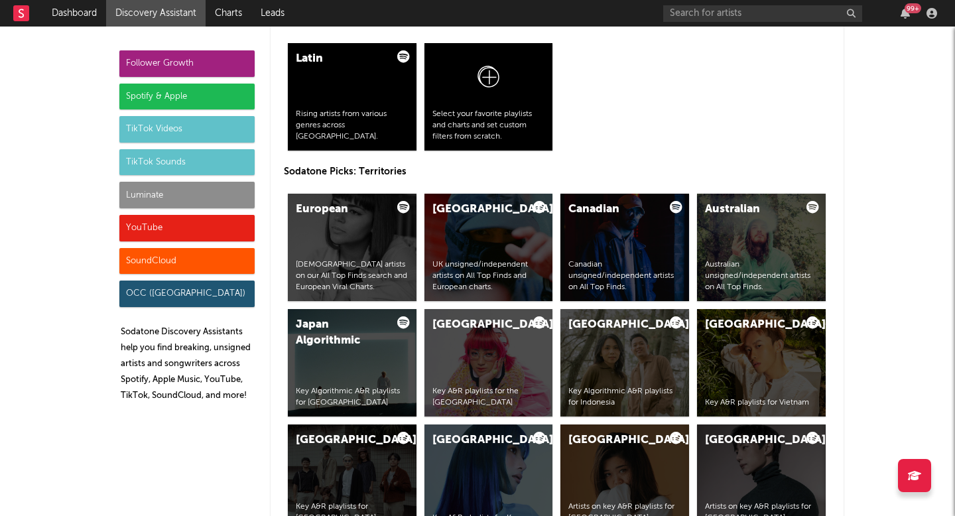
scroll to position [0, 0]
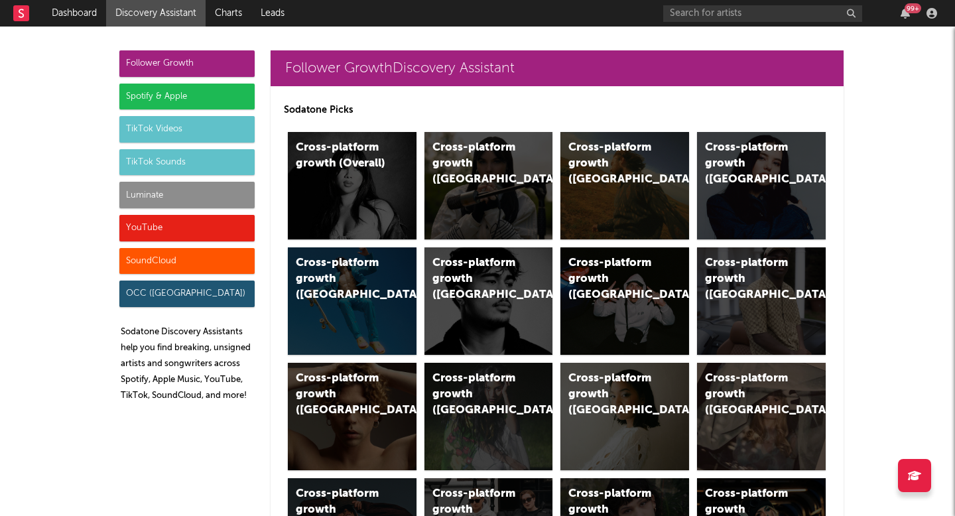
click at [213, 92] on div "Spotify & Apple" at bounding box center [186, 97] width 135 height 27
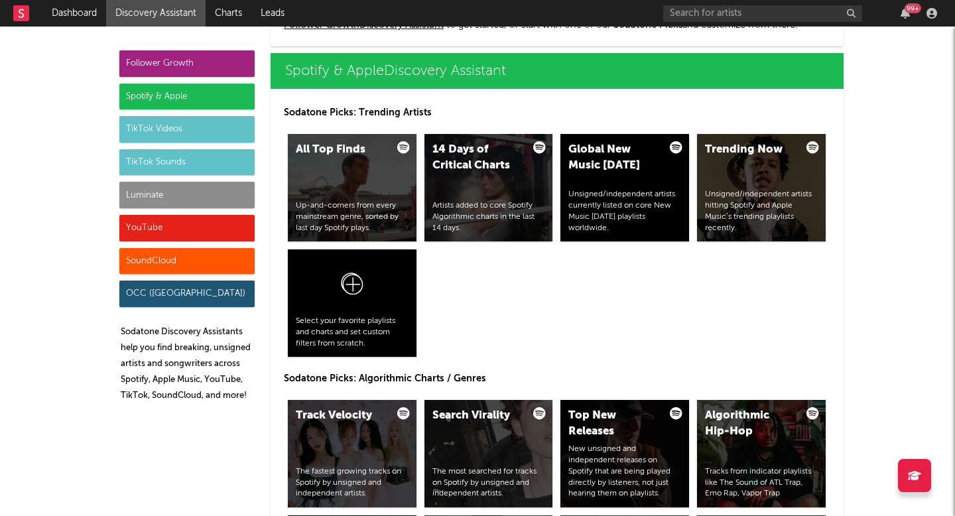
click at [200, 72] on div "Follower Growth" at bounding box center [186, 63] width 135 height 27
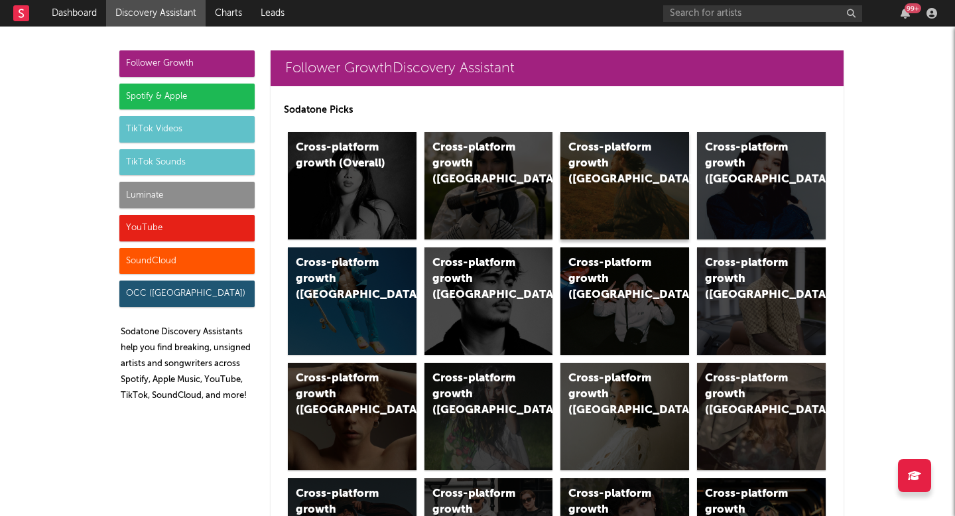
click at [650, 168] on div "Cross-platform growth (US)" at bounding box center [613, 164] width 90 height 48
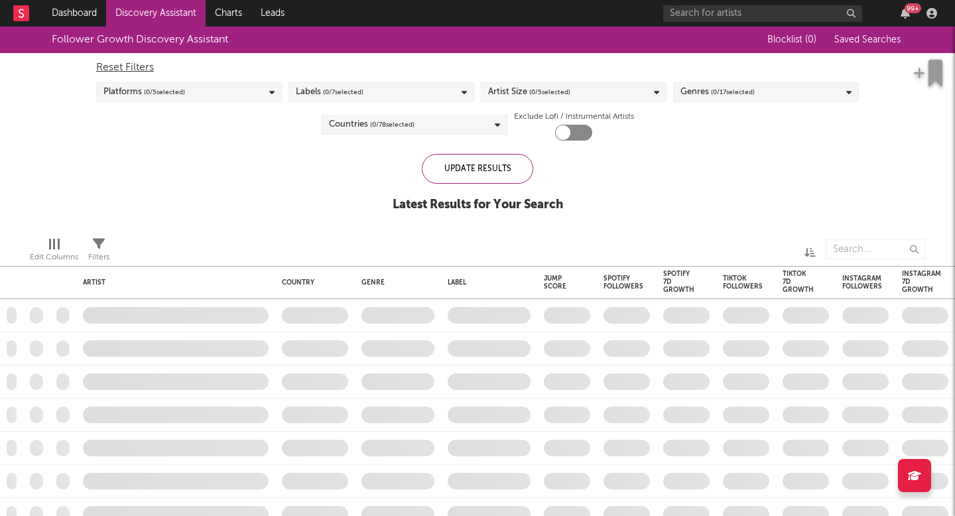
checkbox input "true"
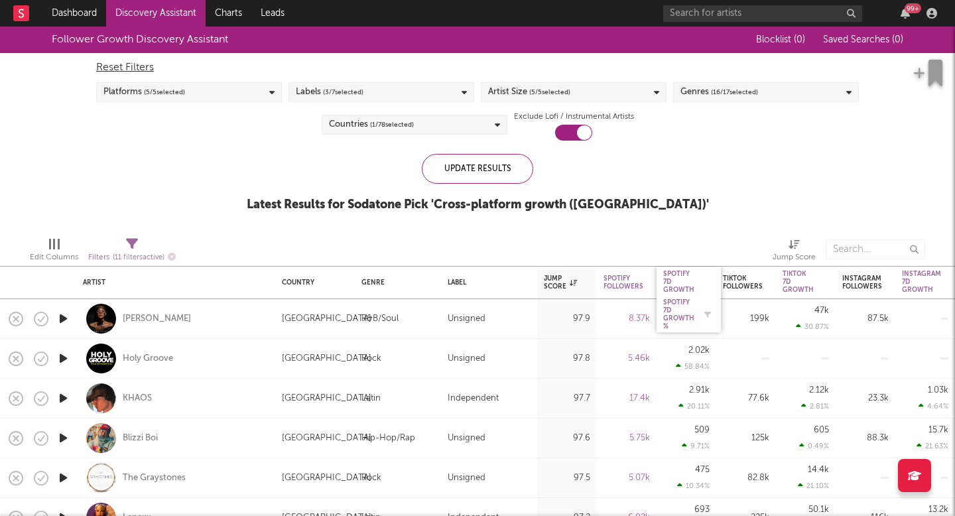
click at [673, 311] on div "Spotify 7D Growth %" at bounding box center [678, 314] width 31 height 32
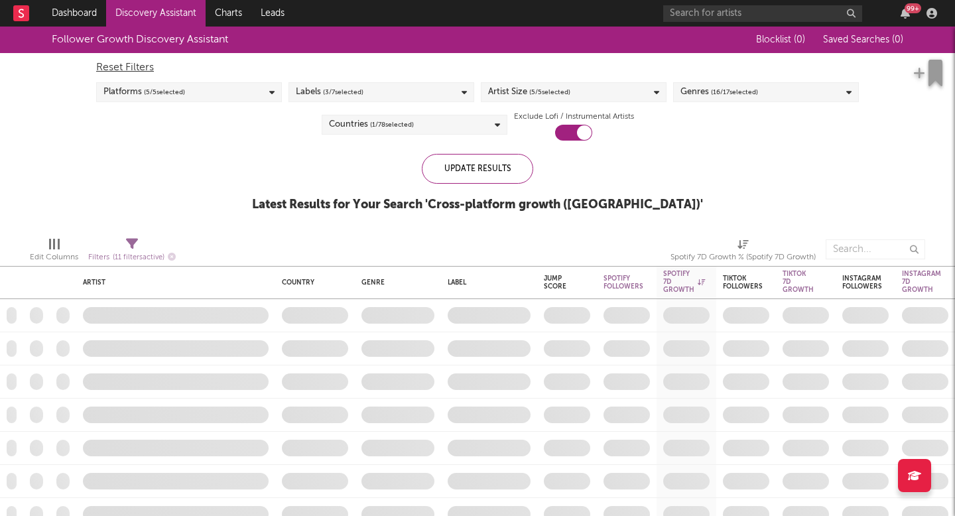
click at [725, 158] on div "Follower Growth Discovery Assistant Blocklist ( 0 ) Saved Searches ( 0 ) Reset …" at bounding box center [477, 127] width 955 height 200
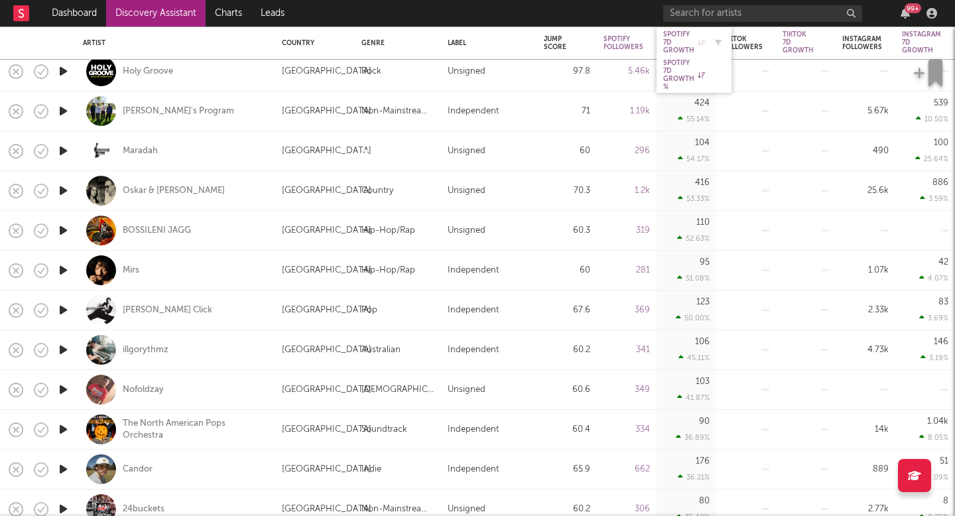
click at [672, 49] on div "Spotify 7D Growth" at bounding box center [684, 42] width 42 height 24
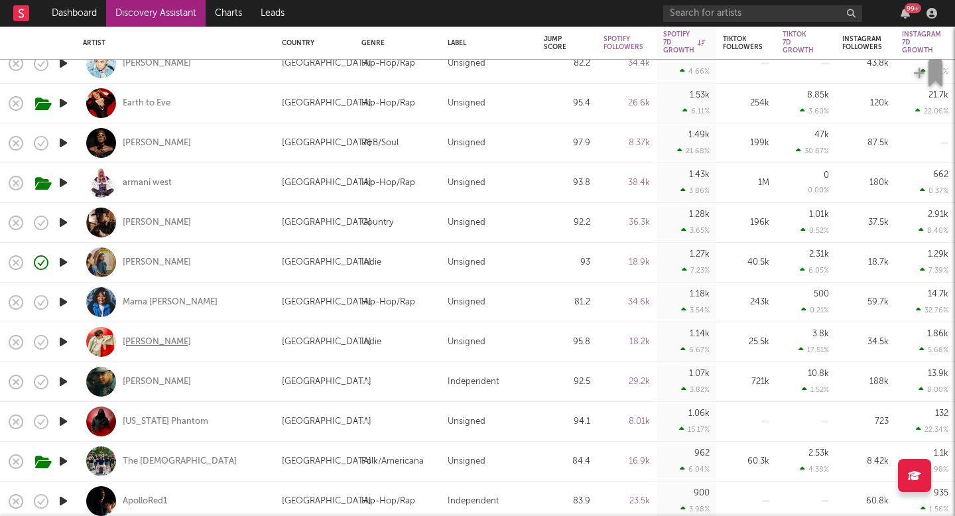
click at [140, 341] on div "[PERSON_NAME]" at bounding box center [157, 342] width 68 height 12
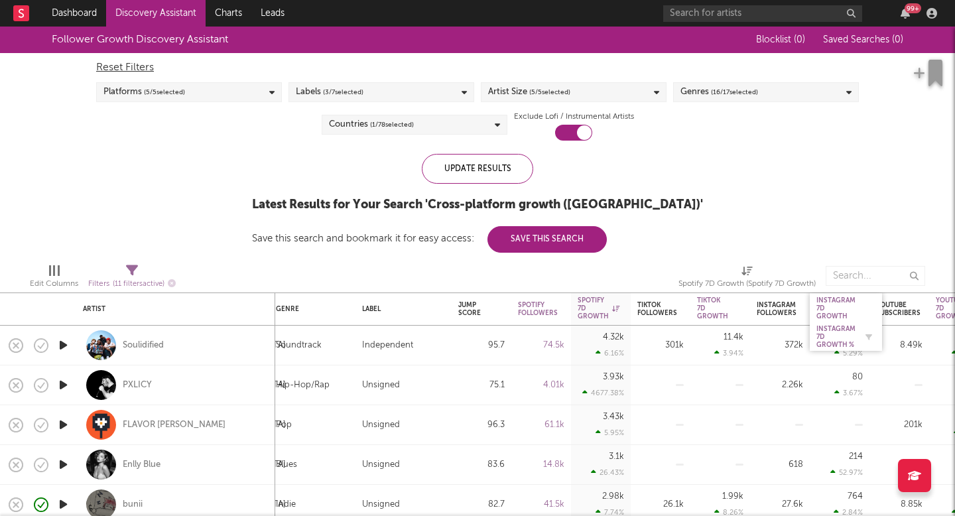
click at [825, 341] on div "Instagram 7D Growth %" at bounding box center [835, 337] width 39 height 24
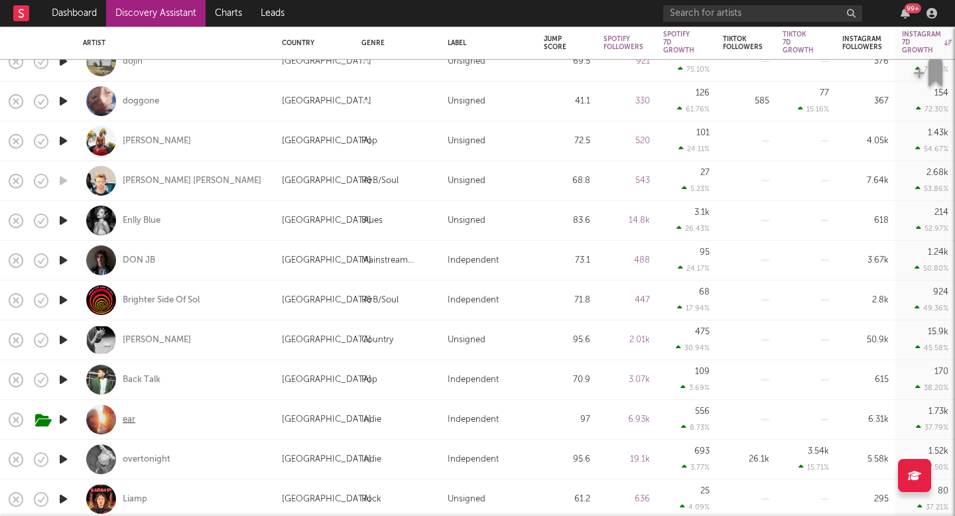
click at [124, 424] on div "ear" at bounding box center [129, 420] width 13 height 12
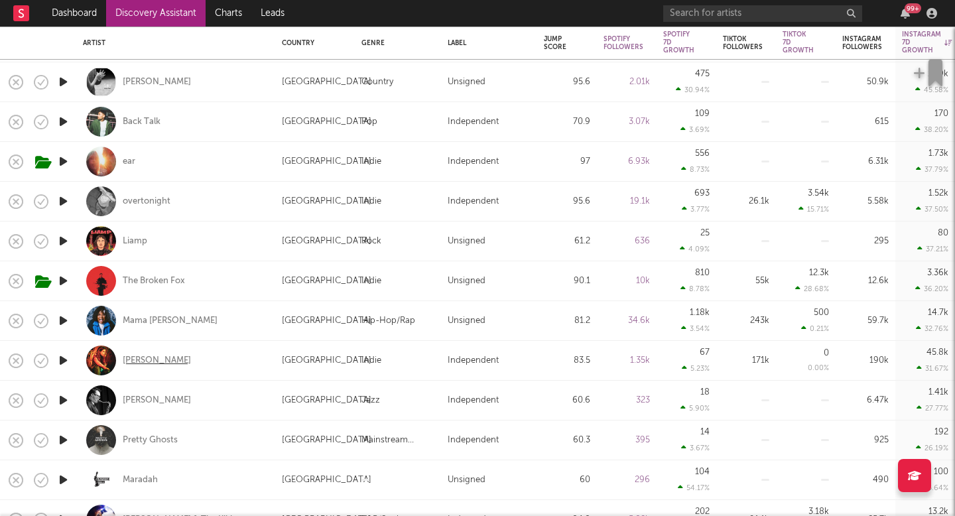
click at [165, 362] on div "[PERSON_NAME]" at bounding box center [157, 361] width 68 height 12
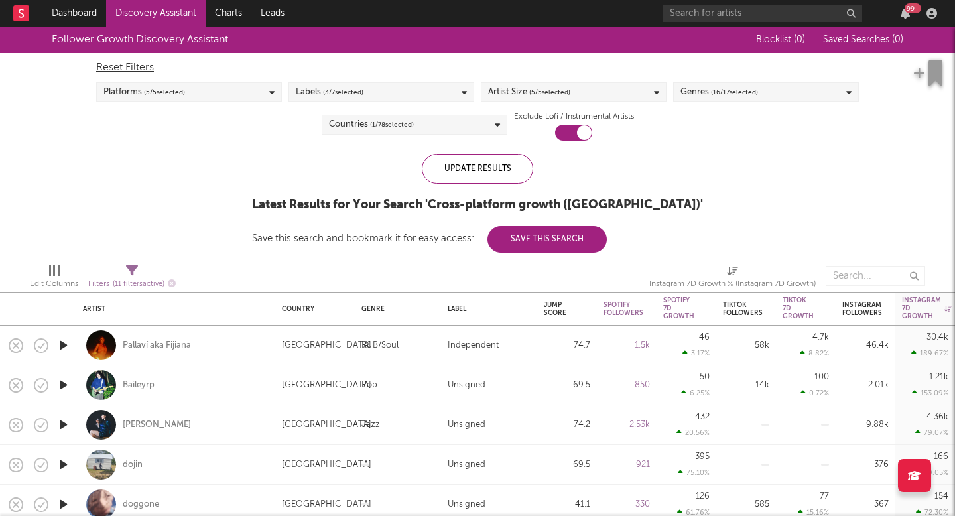
click at [135, 7] on link "Discovery Assistant" at bounding box center [155, 13] width 99 height 27
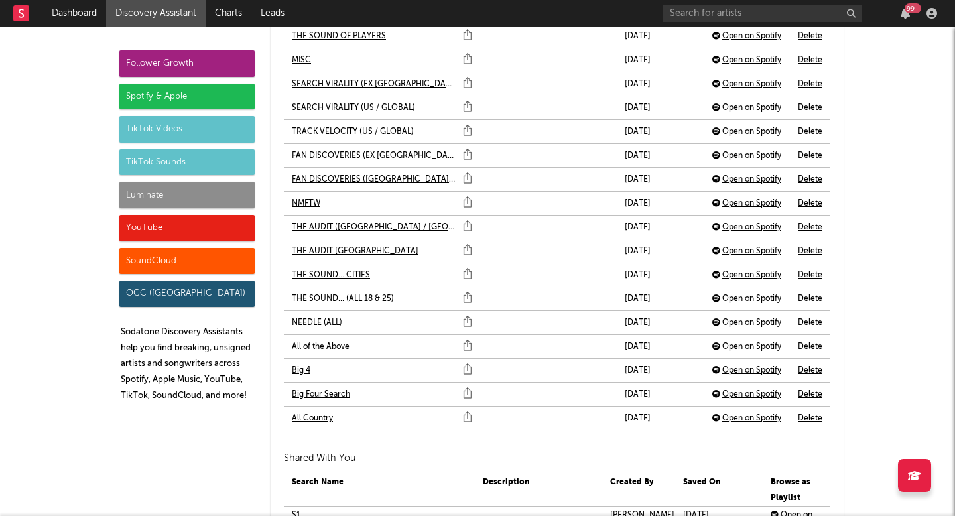
scroll to position [3064, 0]
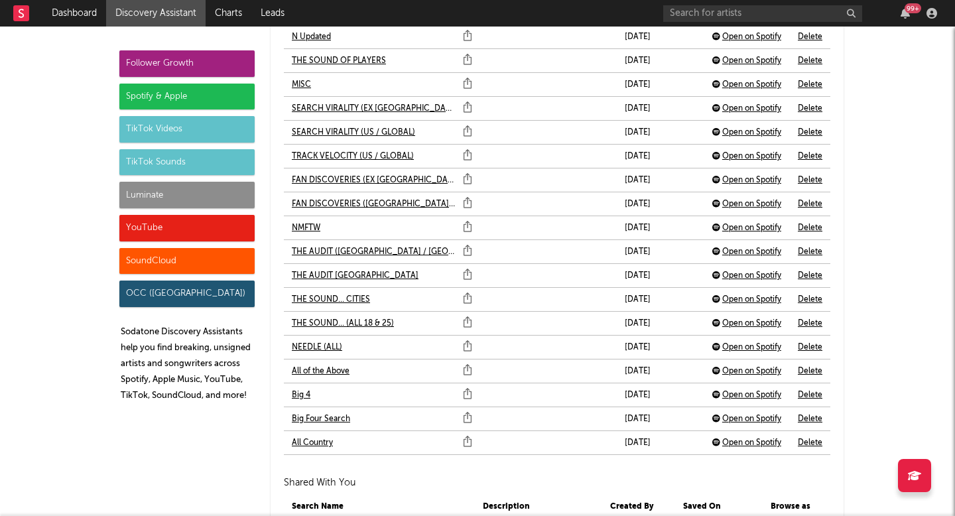
click at [339, 314] on td "THE SOUND... (ALL 18 & 25)" at bounding box center [379, 323] width 191 height 23
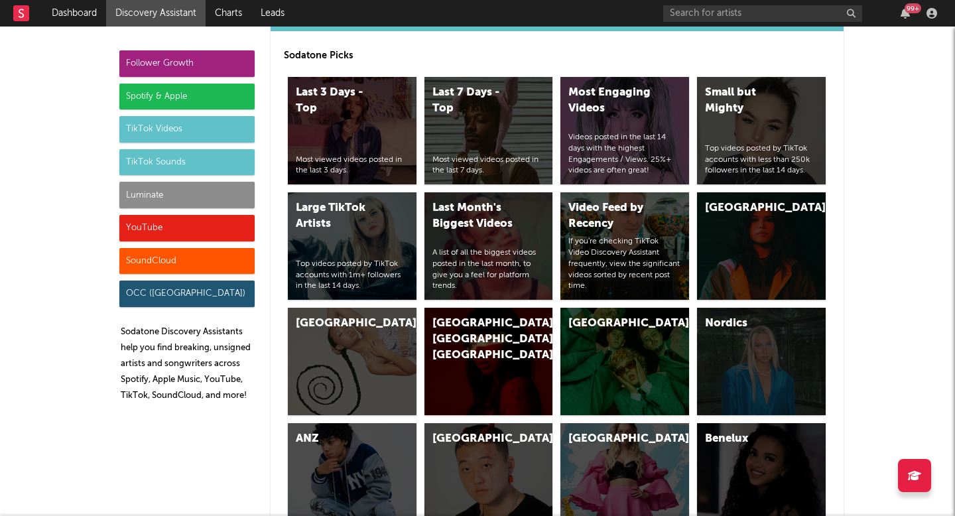
scroll to position [3262, 0]
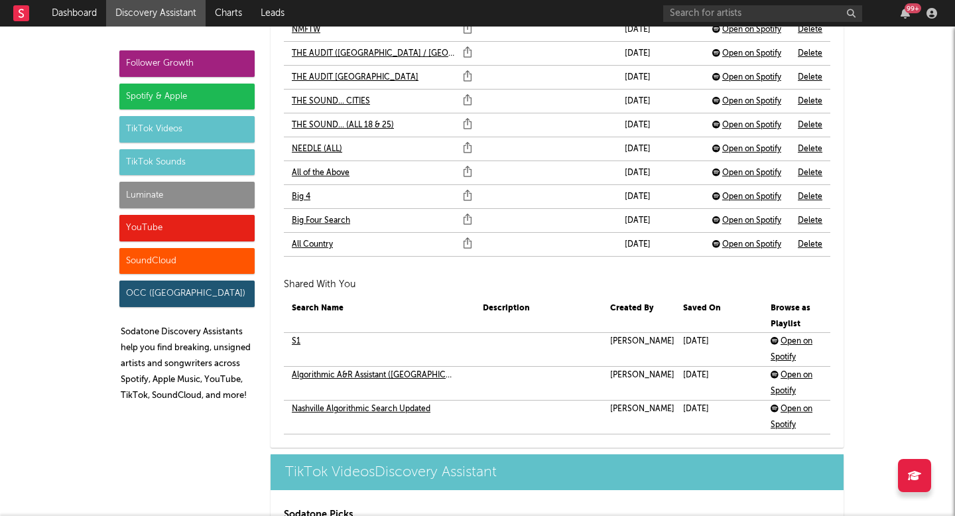
click at [297, 345] on link "S1" at bounding box center [296, 341] width 9 height 16
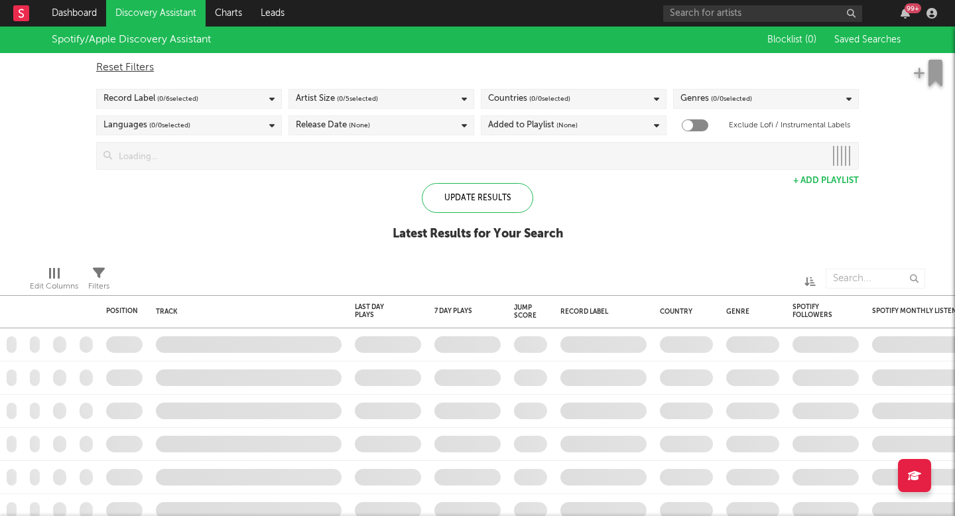
click at [158, 16] on link "Discovery Assistant" at bounding box center [155, 13] width 99 height 27
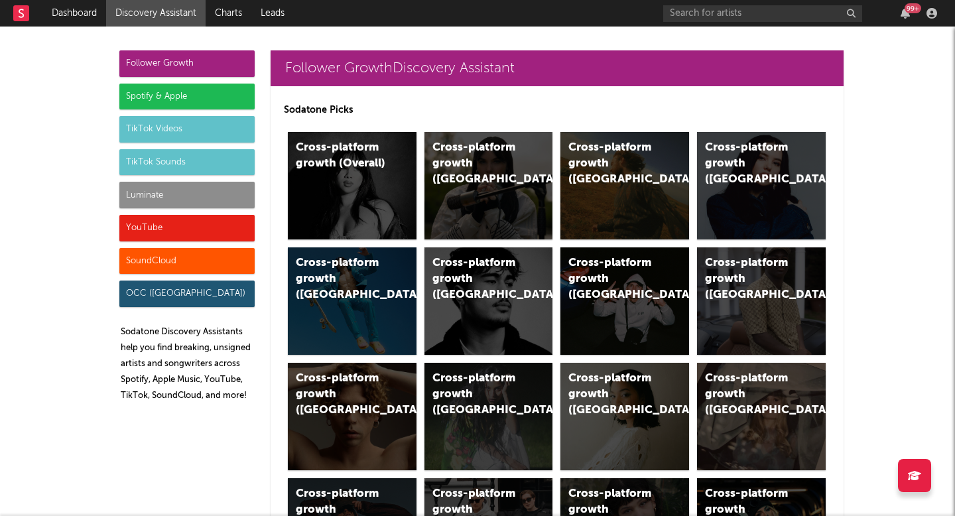
click at [196, 186] on div "Luminate" at bounding box center [186, 195] width 135 height 27
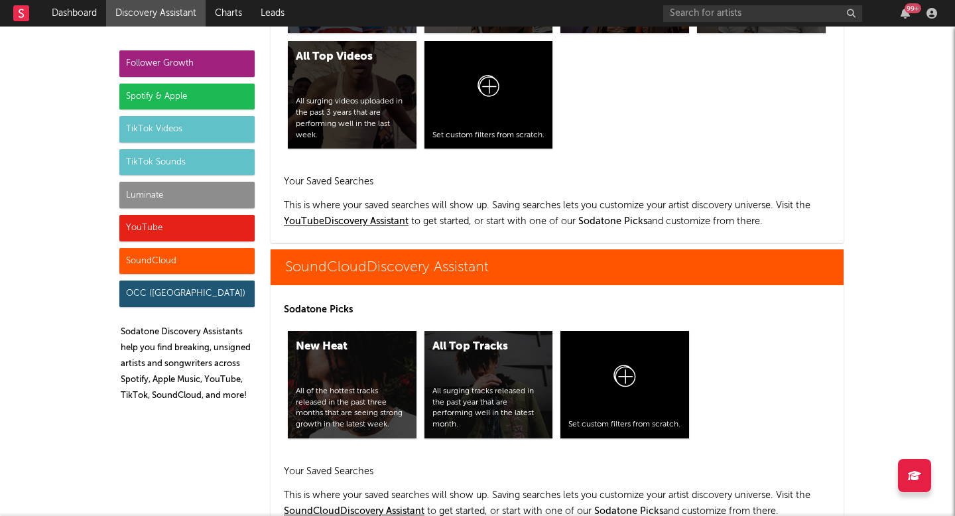
scroll to position [8537, 0]
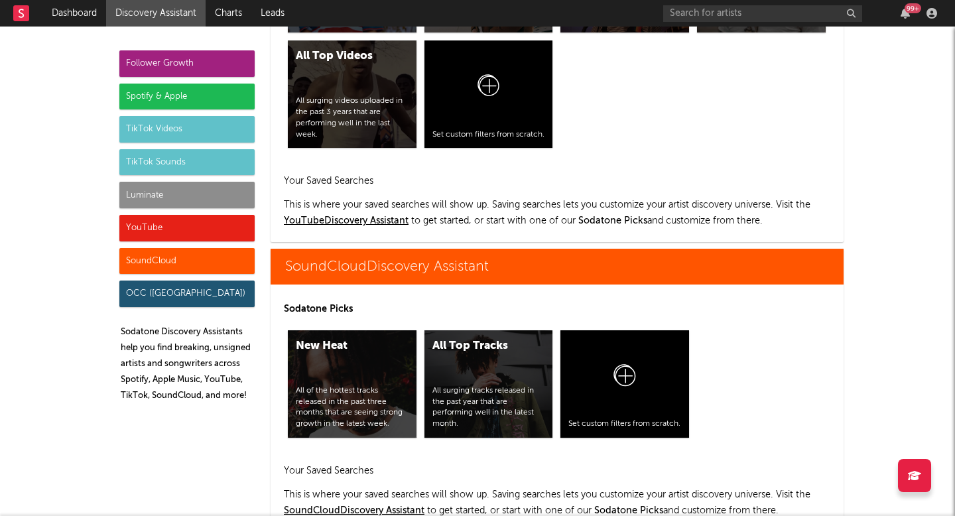
click at [209, 90] on div "Spotify & Apple" at bounding box center [186, 97] width 135 height 27
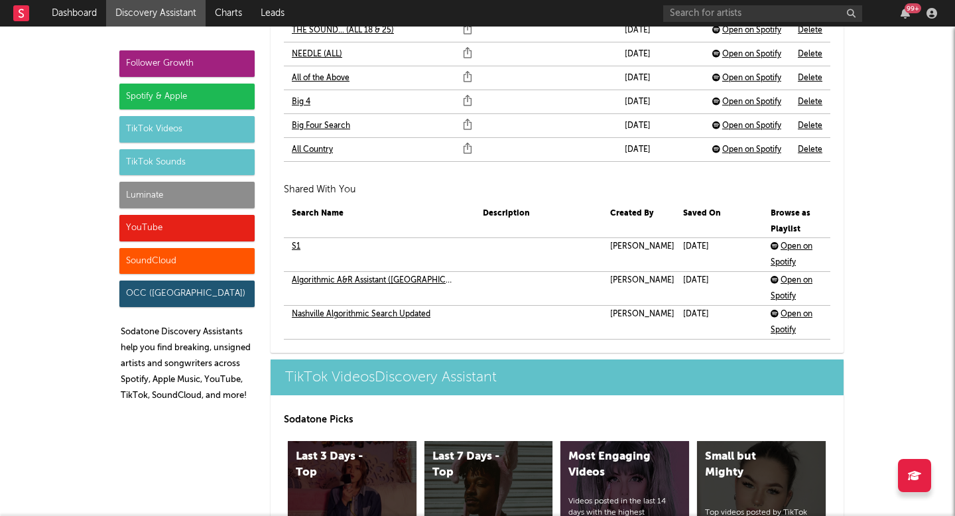
scroll to position [1325, 0]
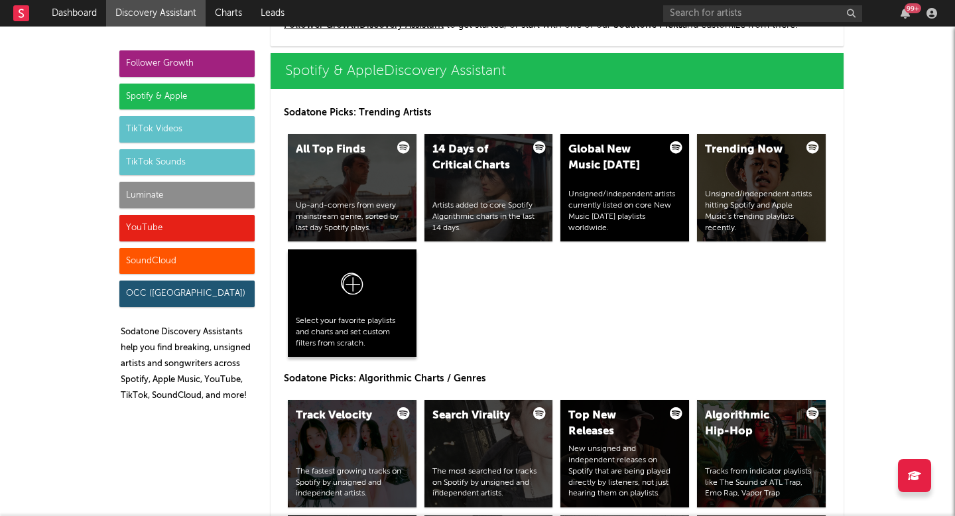
click at [346, 325] on div "Select your favorite playlists and charts and set custom filters from scratch." at bounding box center [352, 332] width 113 height 33
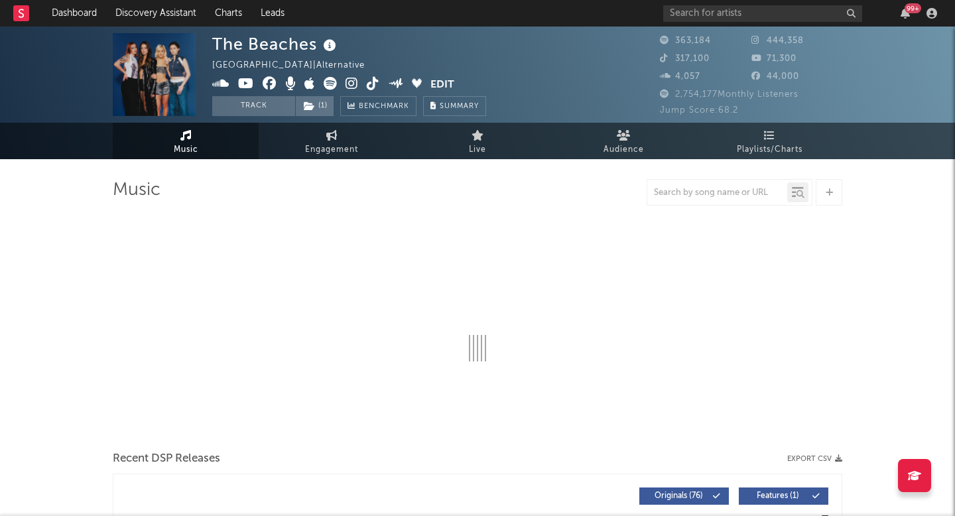
select select "6m"
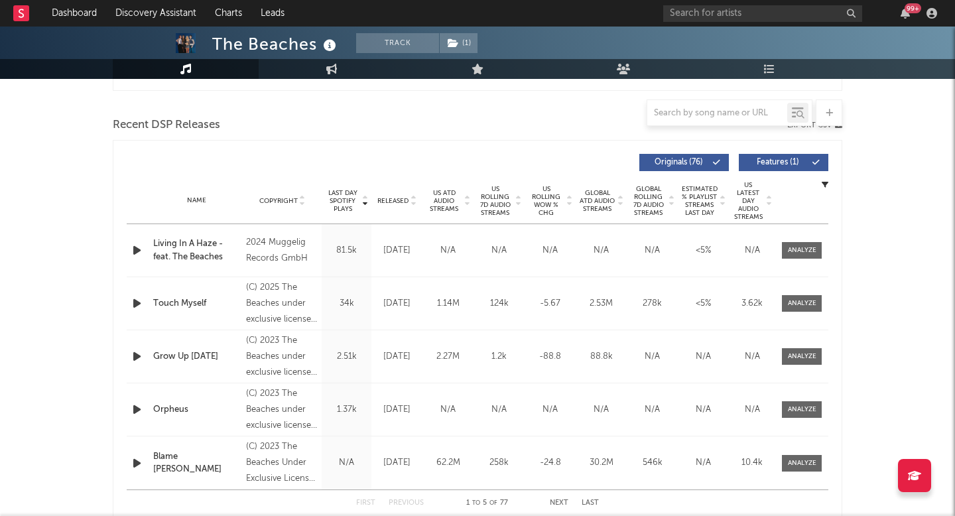
scroll to position [440, 0]
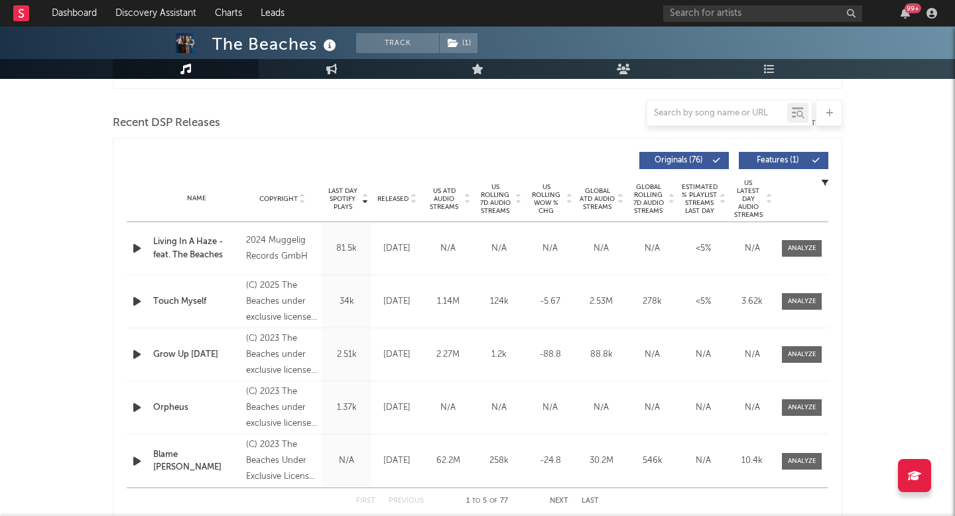
click at [433, 202] on span "US ATD Audio Streams" at bounding box center [444, 199] width 36 height 24
click at [481, 203] on span "US Rolling 7D Audio Streams" at bounding box center [495, 199] width 36 height 32
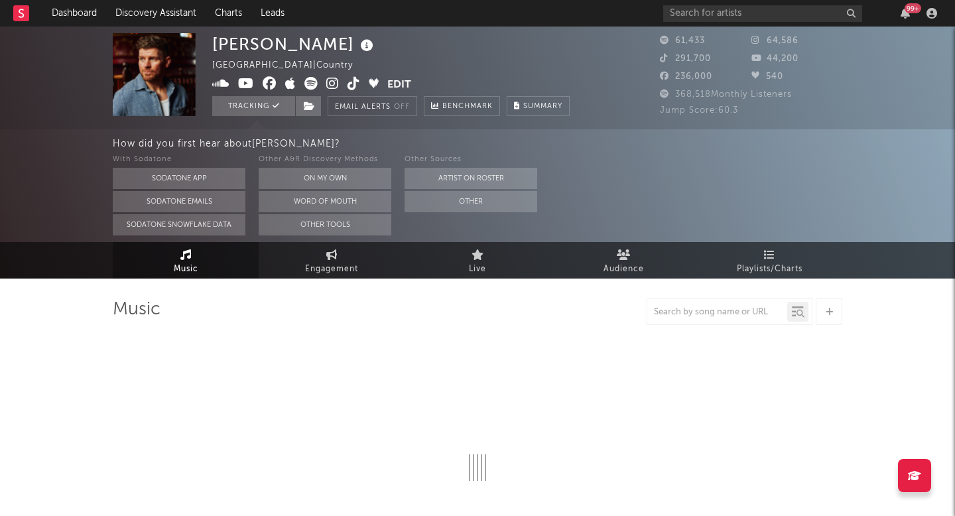
scroll to position [16, 0]
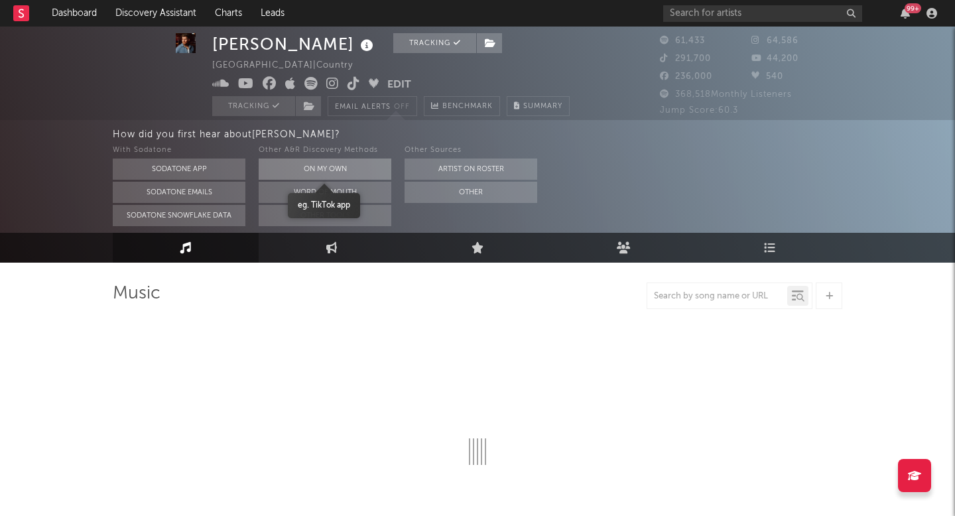
click at [344, 160] on button "On My Own" at bounding box center [325, 168] width 133 height 21
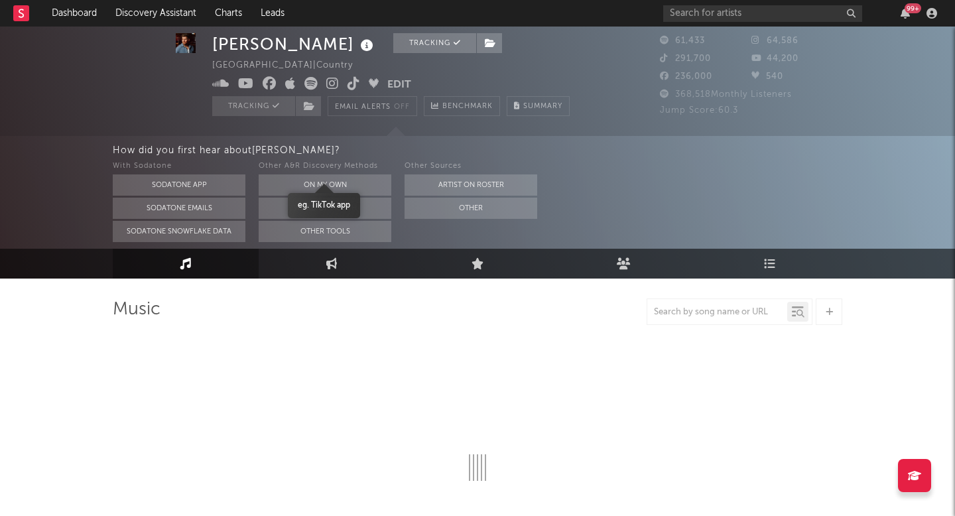
select select "6m"
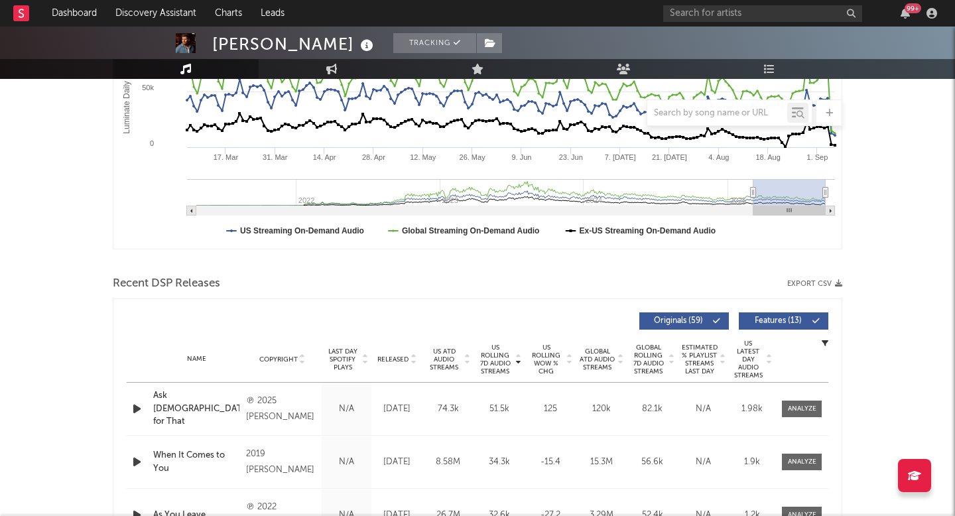
scroll to position [298, 0]
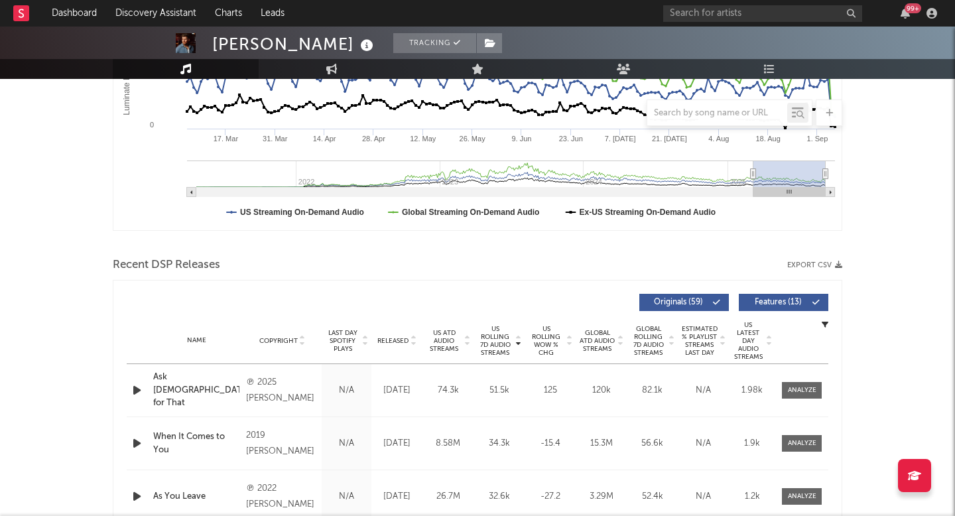
click at [427, 353] on div "Name Copyright Label Album Names Composer Names 7 Day Spotify Plays Last Day Sp…" at bounding box center [477, 341] width 701 height 46
click at [558, 341] on span "US Rolling WoW % Chg" at bounding box center [546, 341] width 36 height 32
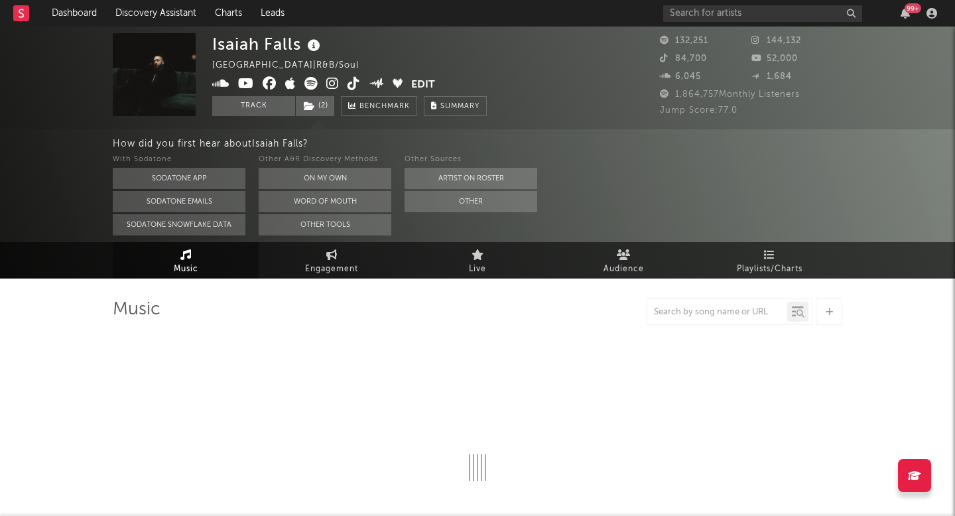
select select "6m"
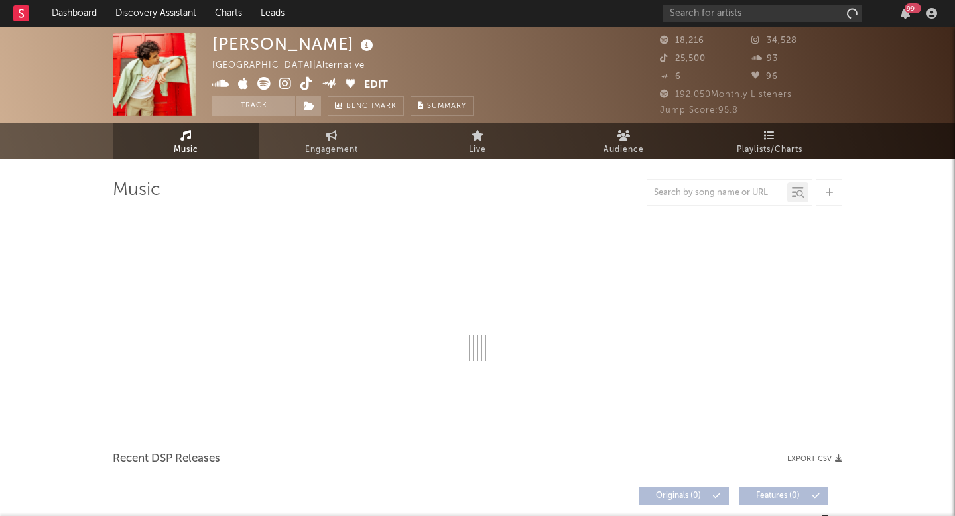
select select "6m"
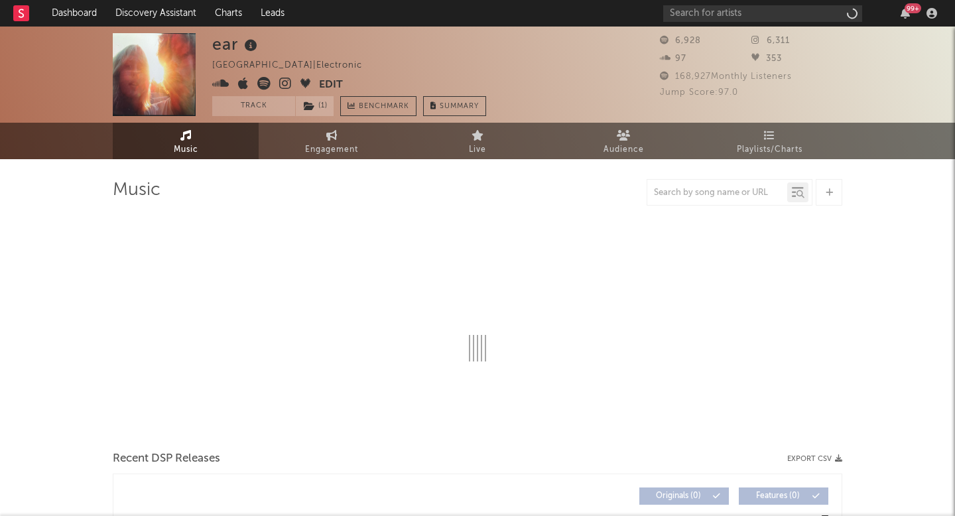
select select "1w"
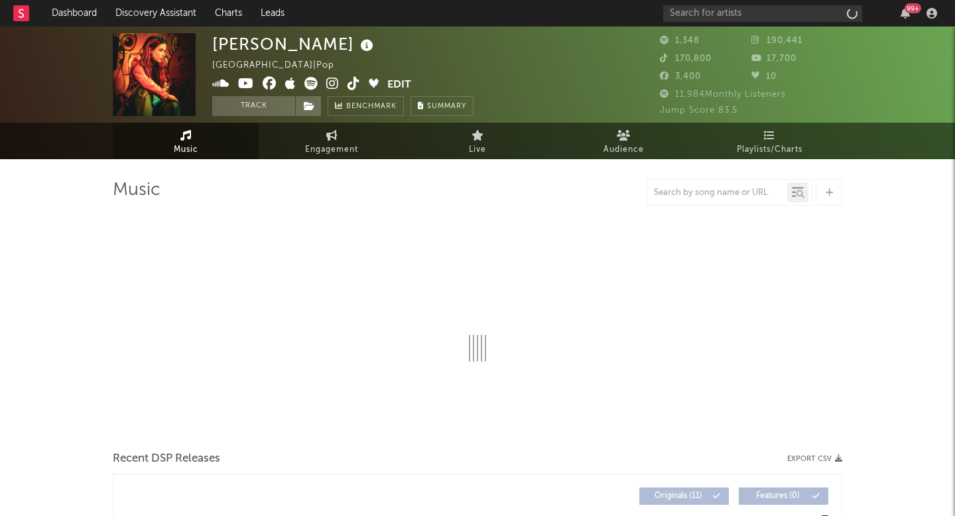
select select "1w"
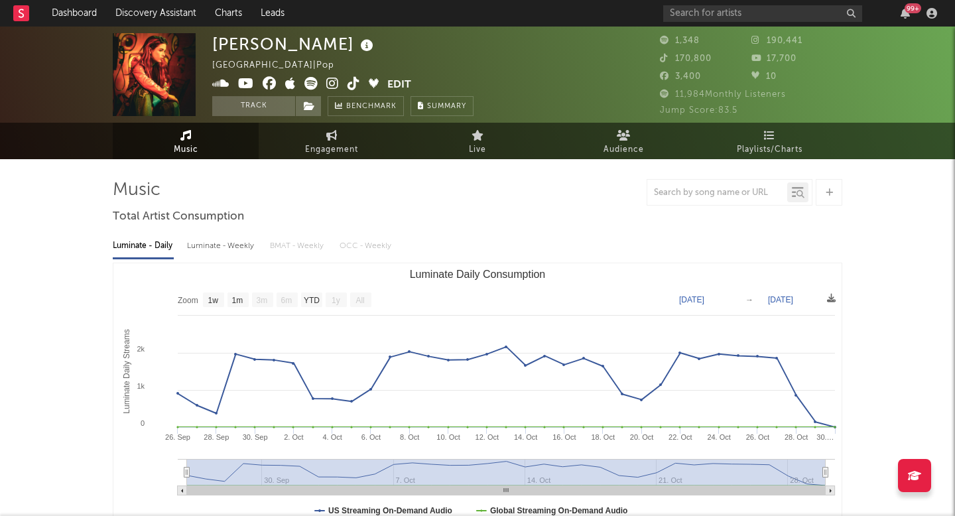
click at [326, 83] on span at bounding box center [299, 85] width 175 height 17
click at [322, 135] on link "Engagement" at bounding box center [332, 141] width 146 height 36
select select "1w"
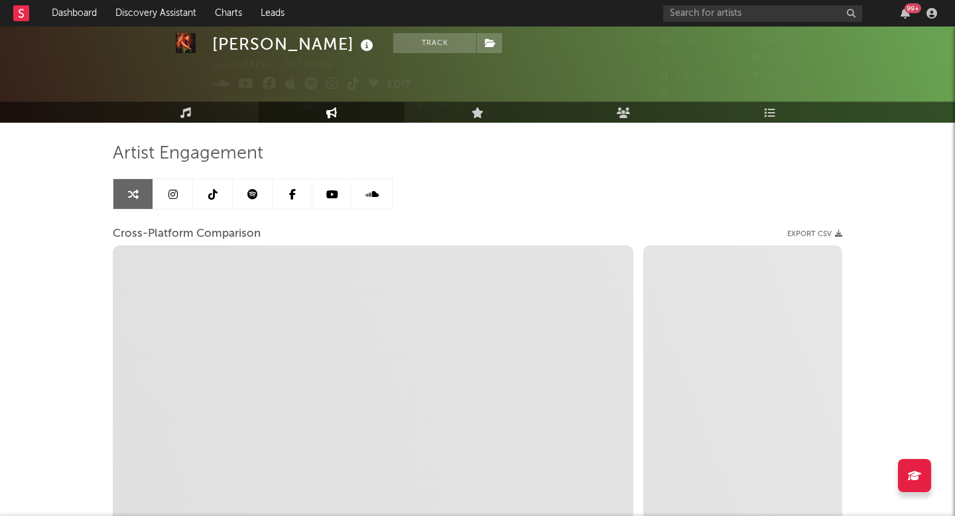
scroll to position [37, 0]
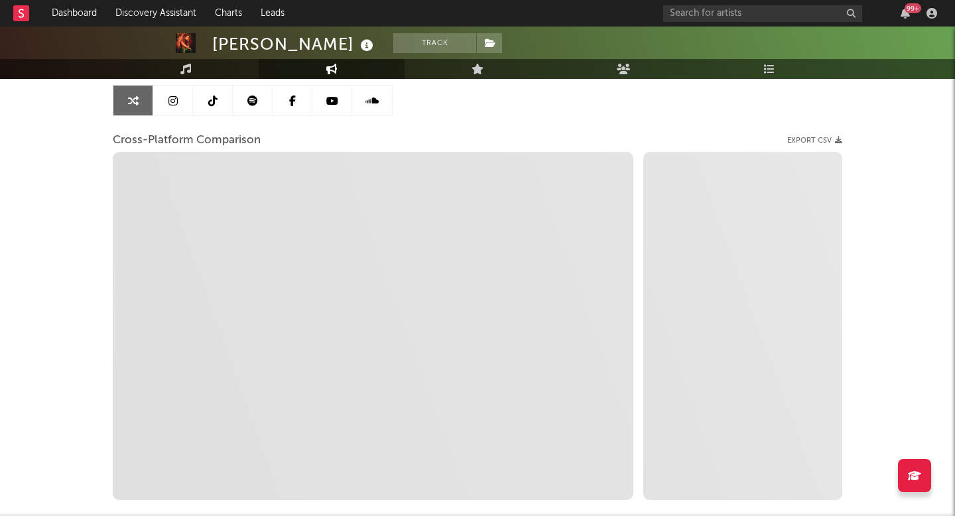
select select "1m"
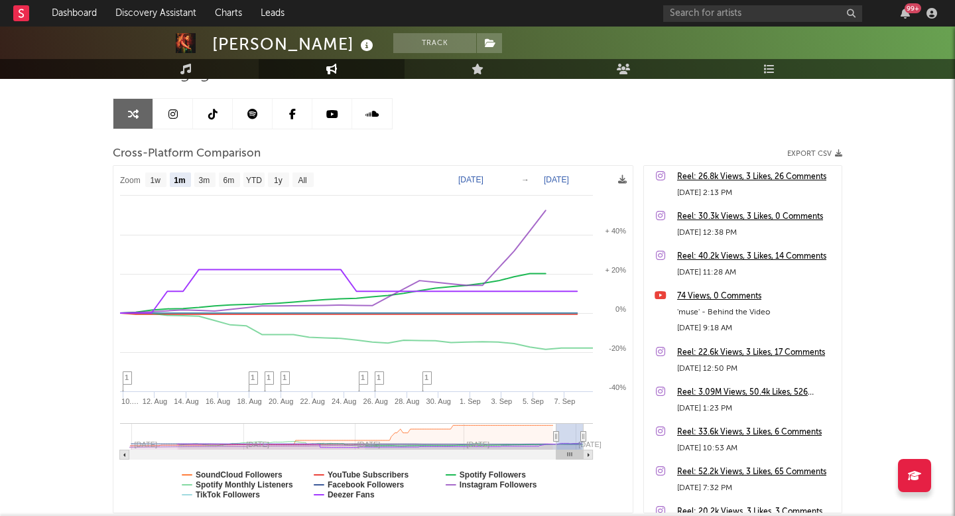
scroll to position [45, 0]
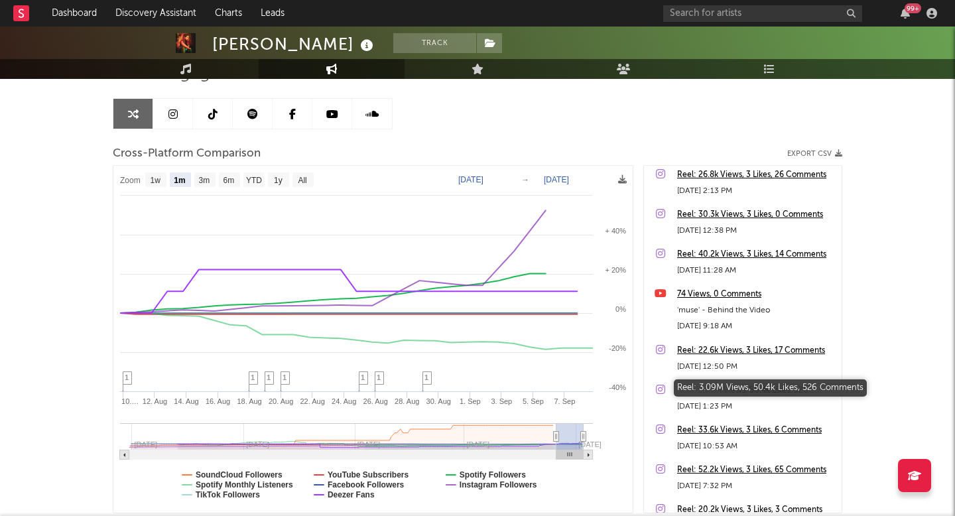
click at [719, 391] on div "Reel: 3.09M Views, 50.4k Likes, 526 Comments" at bounding box center [756, 391] width 158 height 16
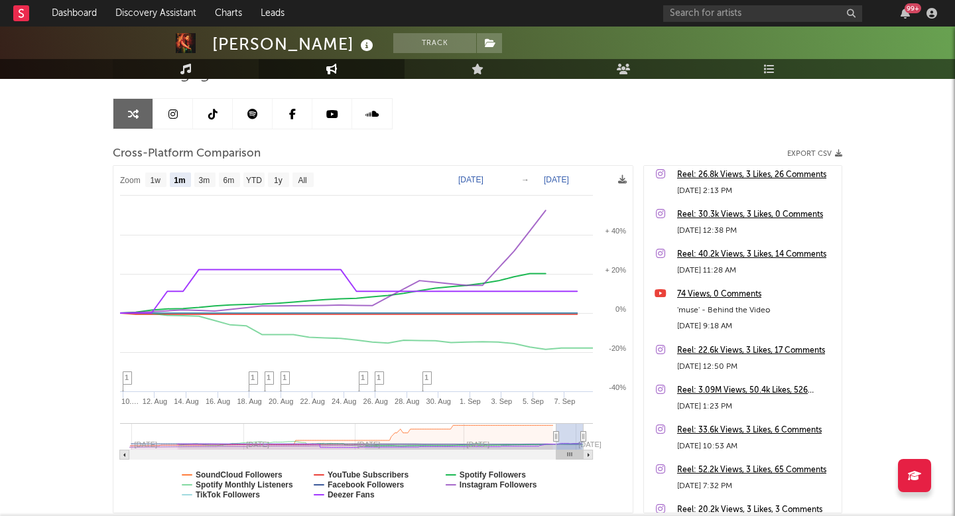
click at [190, 74] on link "Music" at bounding box center [186, 69] width 146 height 20
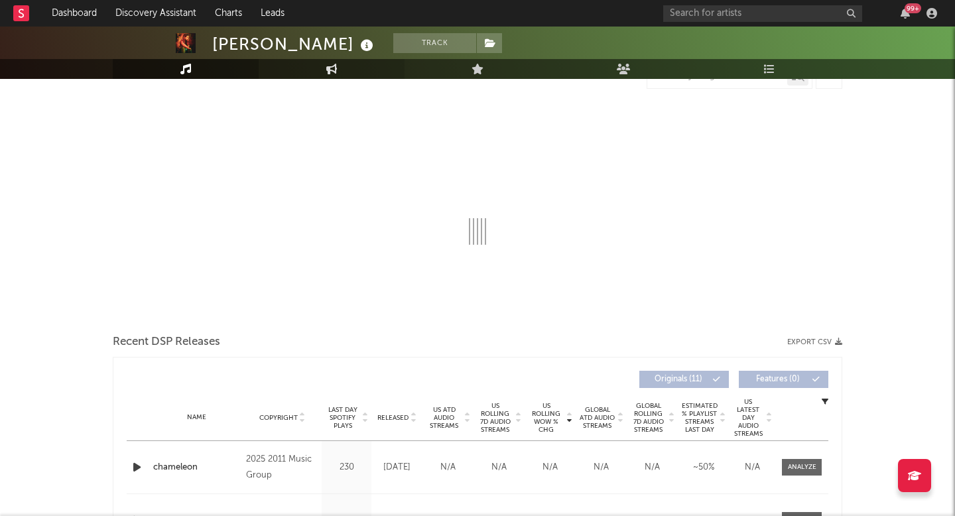
select select "1w"
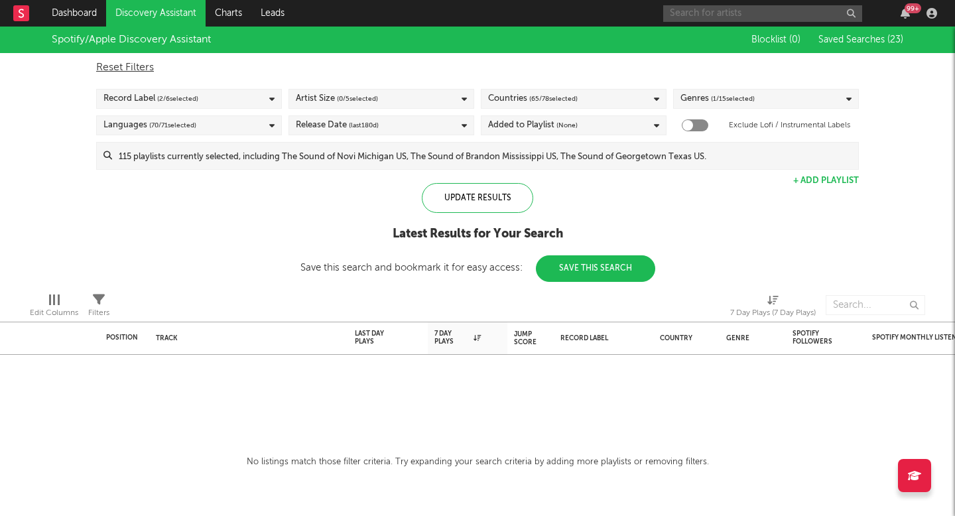
click at [691, 5] on input "text" at bounding box center [762, 13] width 199 height 17
type input "[PERSON_NAME]"
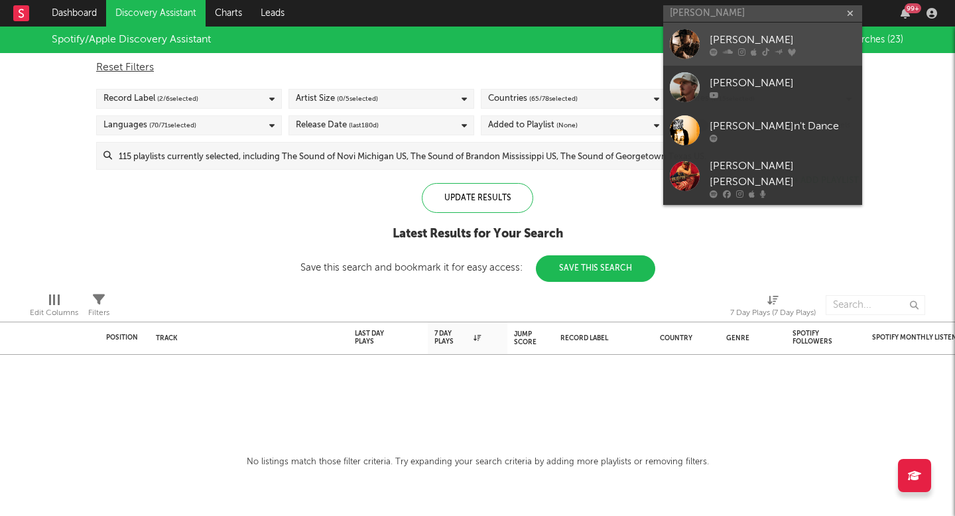
click at [723, 36] on div "[PERSON_NAME]" at bounding box center [782, 40] width 146 height 16
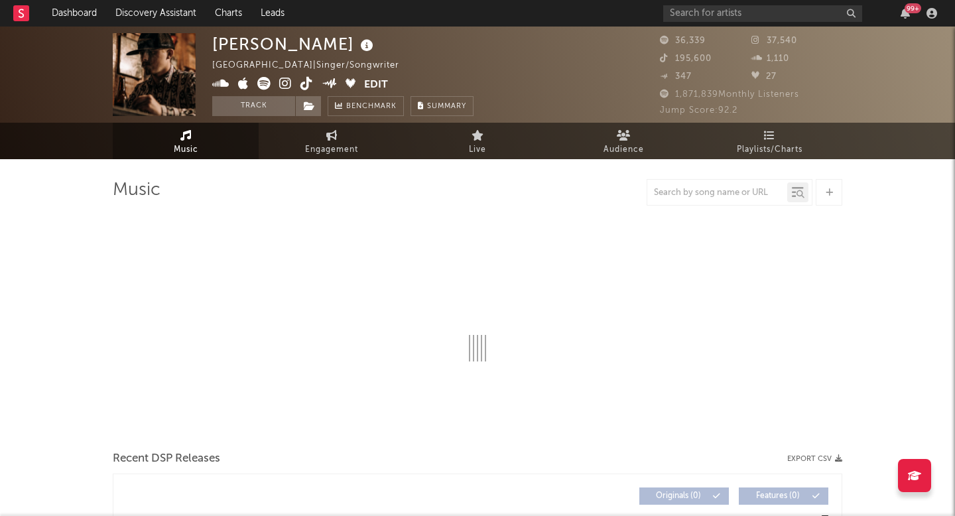
select select "6m"
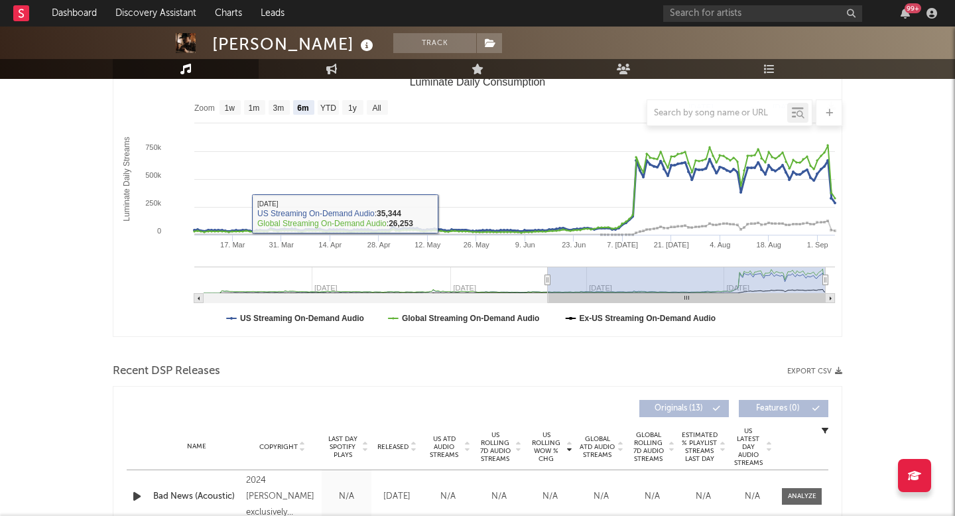
scroll to position [295, 0]
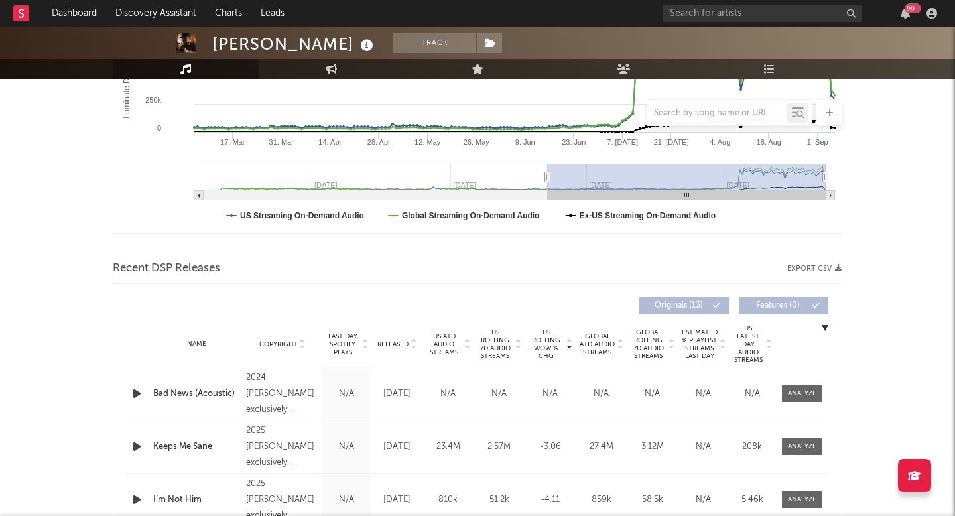
click at [530, 340] on span "US Rolling WoW % Chg" at bounding box center [546, 344] width 36 height 32
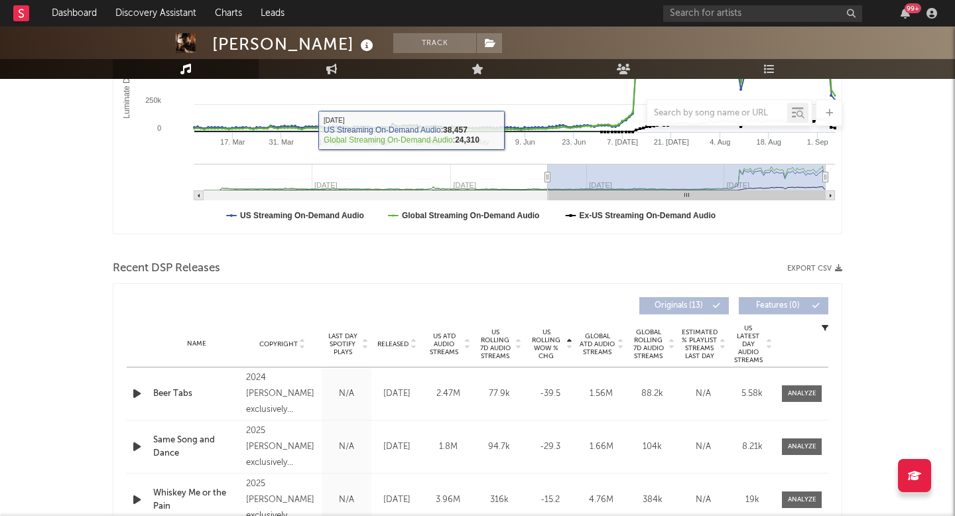
scroll to position [37, 0]
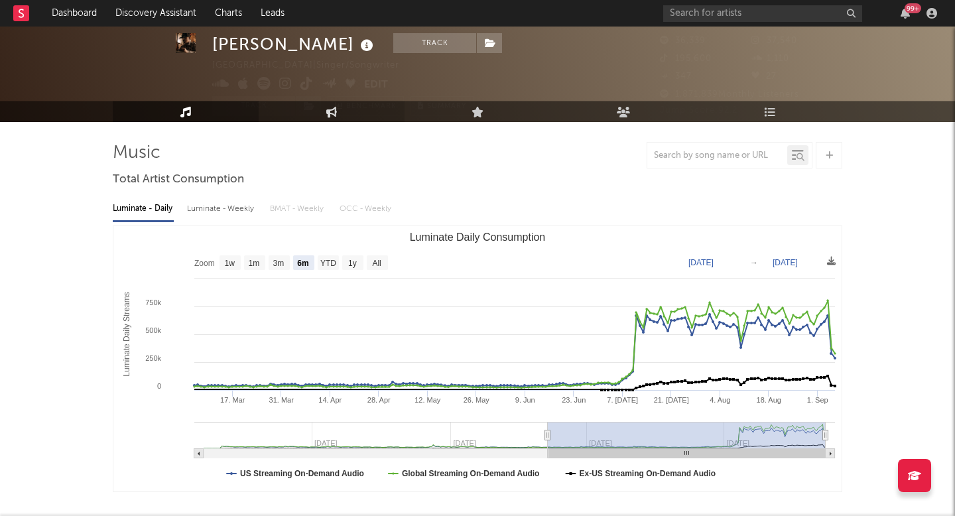
click at [343, 110] on link "Engagement" at bounding box center [332, 111] width 146 height 21
select select "1w"
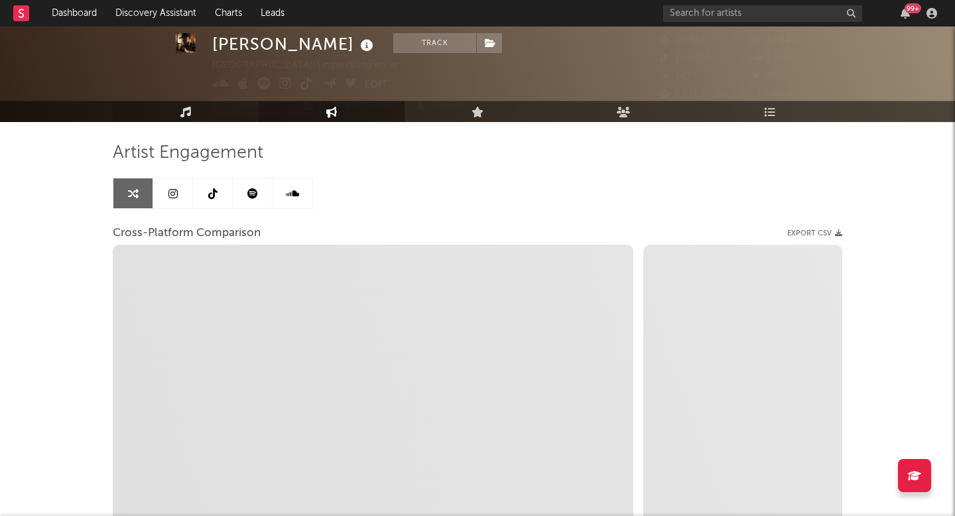
click at [212, 106] on link "Music" at bounding box center [186, 111] width 146 height 21
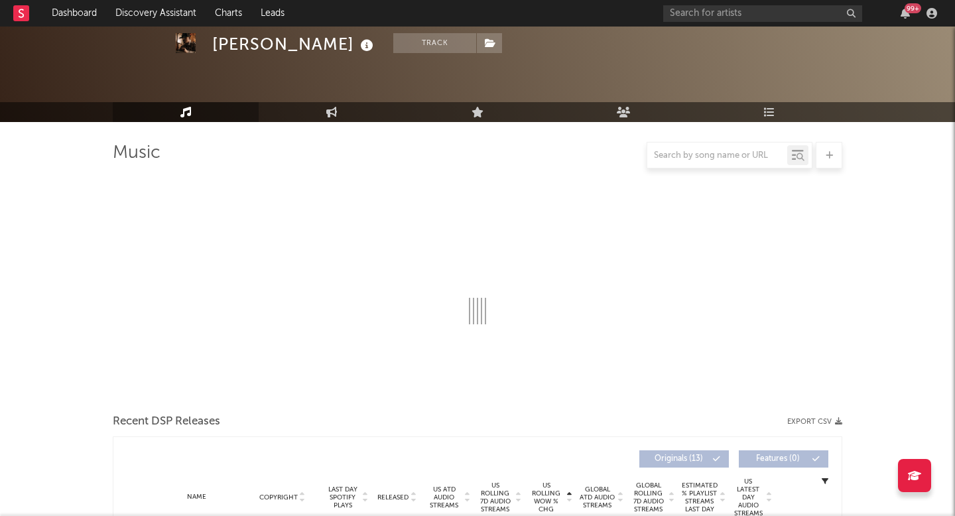
select select "6m"
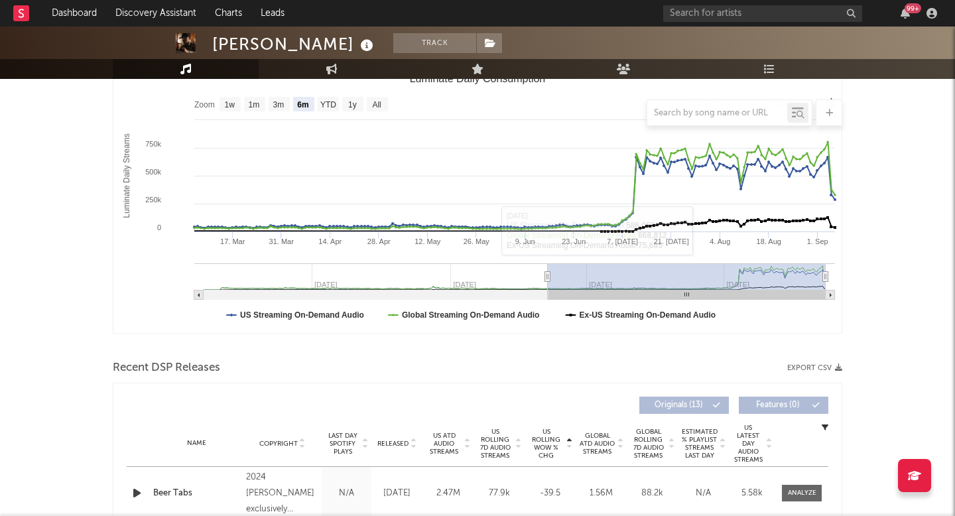
scroll to position [302, 0]
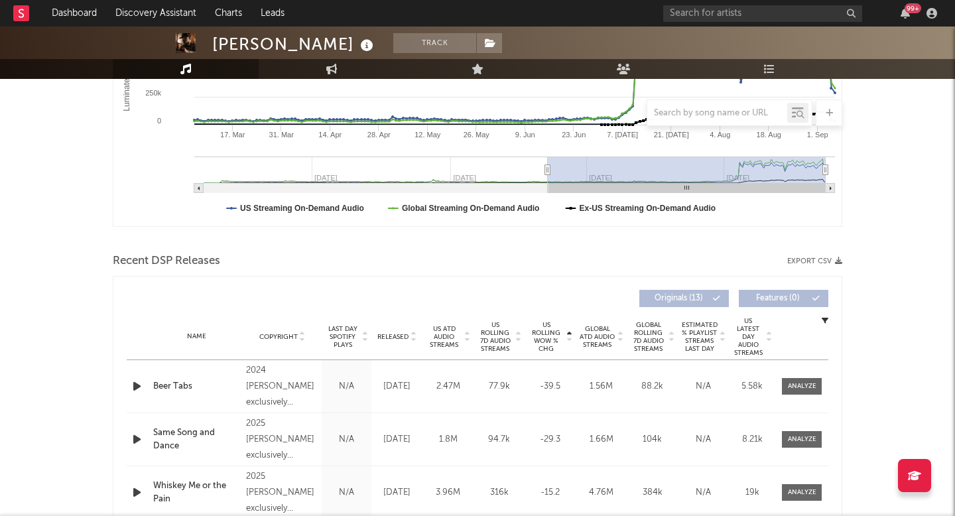
click at [390, 330] on div "Name Copyright Label Album Names Composer Names 7 Day Spotify Plays Last Day Sp…" at bounding box center [477, 337] width 701 height 46
click at [390, 331] on div "Released" at bounding box center [397, 336] width 44 height 10
click at [512, 333] on span "US Rolling 7D Audio Streams" at bounding box center [495, 337] width 36 height 32
click at [813, 383] on div at bounding box center [802, 386] width 29 height 10
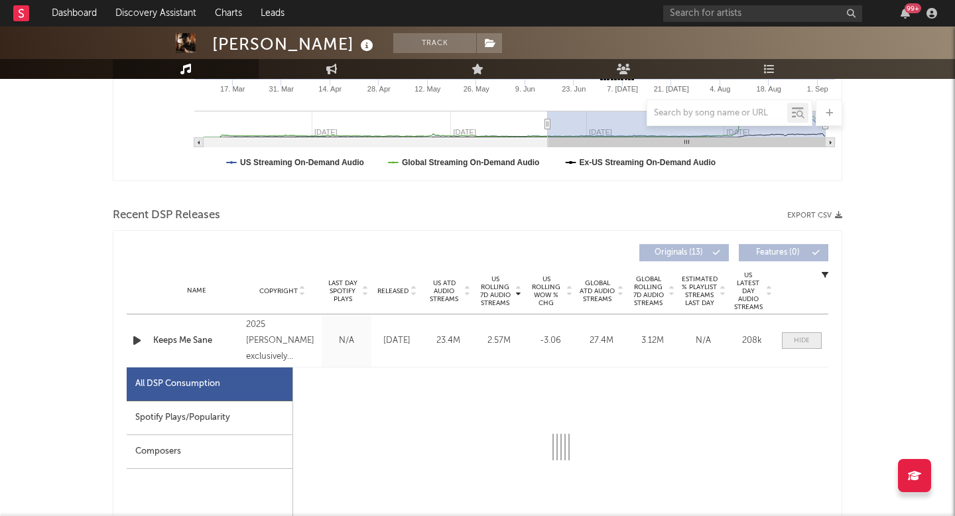
select select "1w"
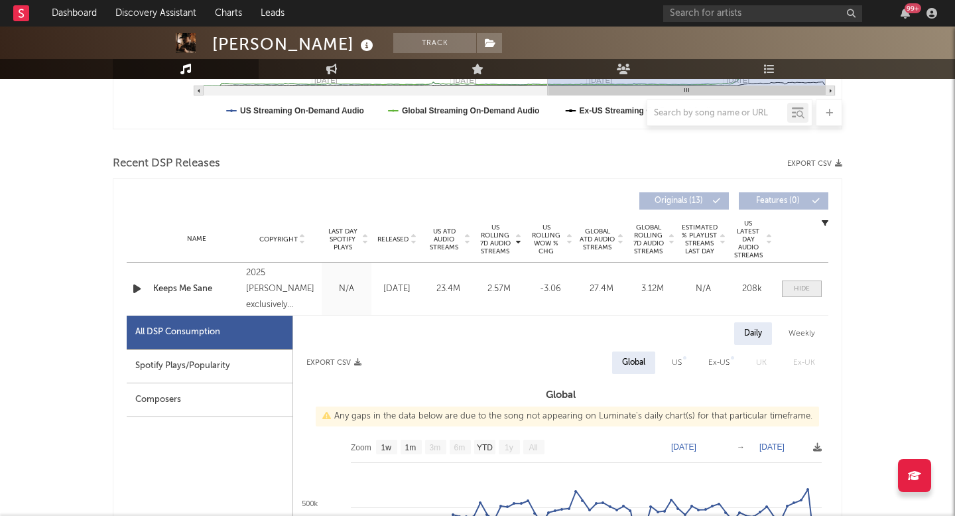
scroll to position [465, 0]
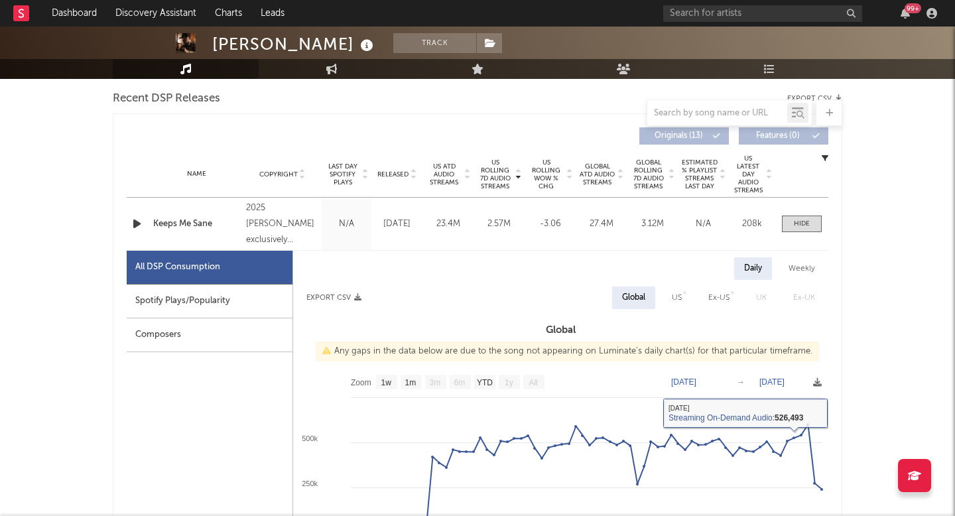
click at [676, 296] on div "US" at bounding box center [677, 298] width 10 height 16
select select "1w"
